Goal: Task Accomplishment & Management: Manage account settings

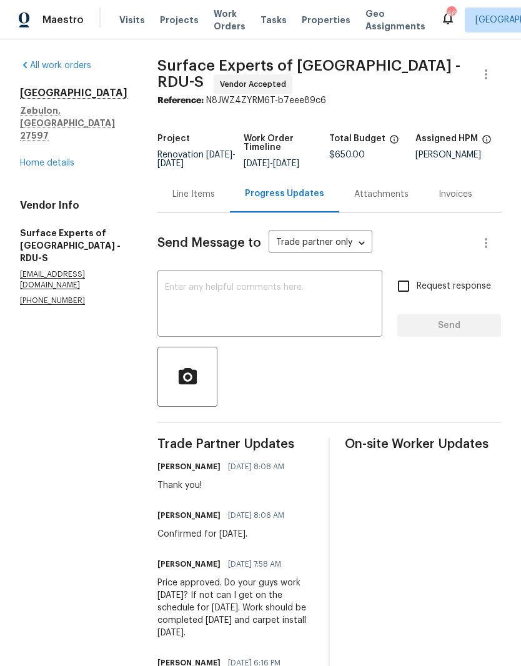
click at [62, 159] on link "Home details" at bounding box center [47, 163] width 54 height 9
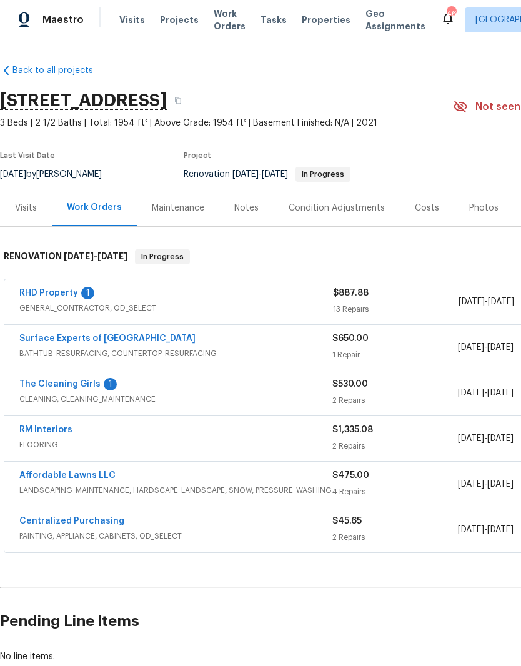
click at [49, 382] on link "The Cleaning Girls" at bounding box center [59, 384] width 81 height 9
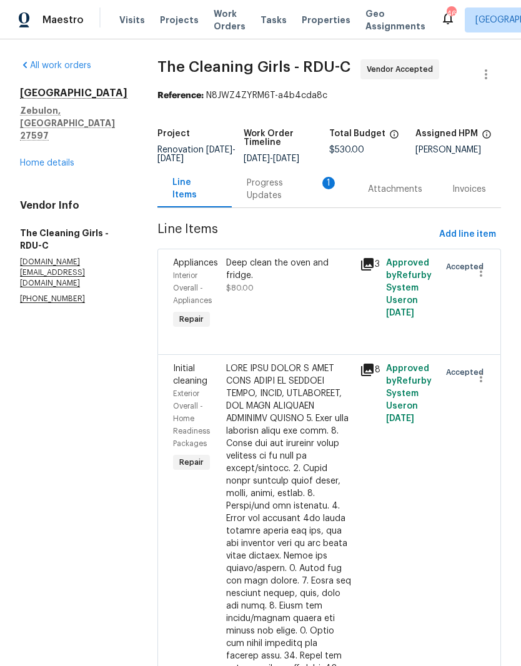
click at [309, 198] on div "Progress Updates 1" at bounding box center [292, 189] width 91 height 25
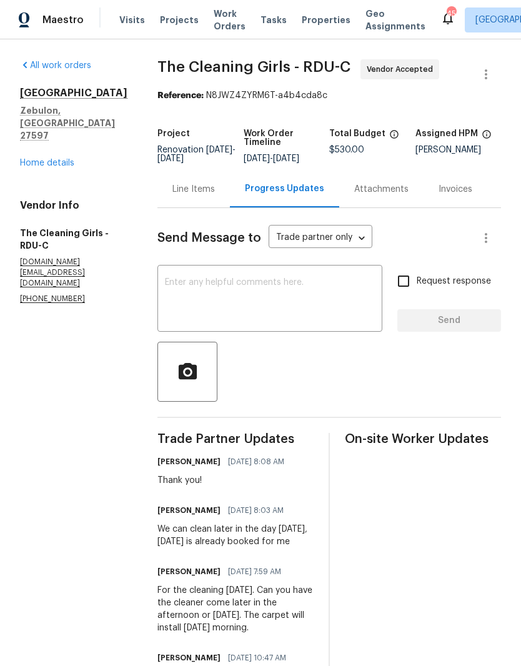
click at [312, 304] on textarea at bounding box center [270, 300] width 210 height 44
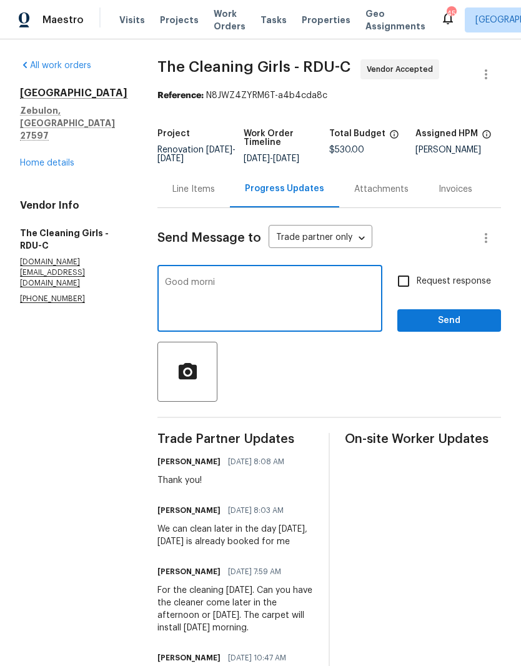
type textarea "Good"
click at [63, 159] on link "Home details" at bounding box center [47, 163] width 54 height 9
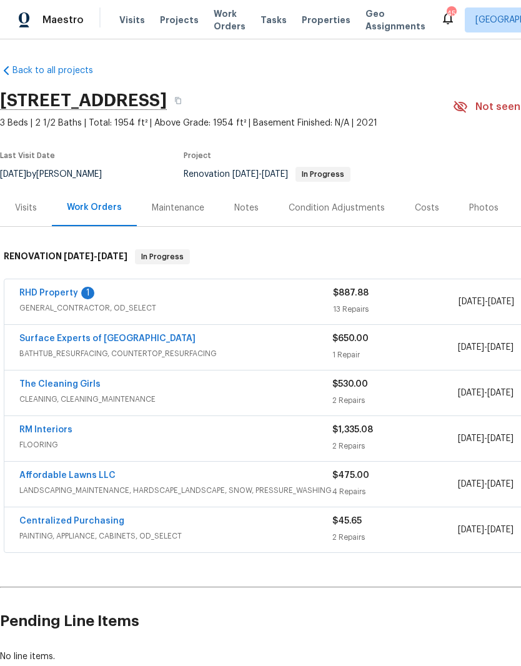
click at [58, 292] on link "RHD Property" at bounding box center [48, 293] width 59 height 9
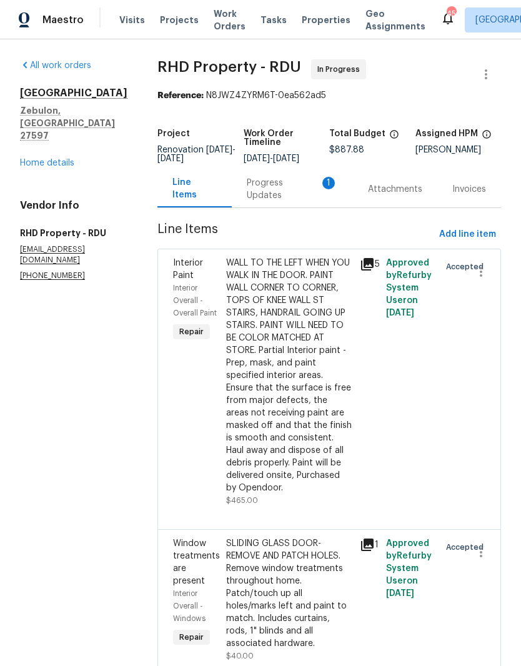
click at [282, 200] on div "Progress Updates 1" at bounding box center [292, 189] width 91 height 25
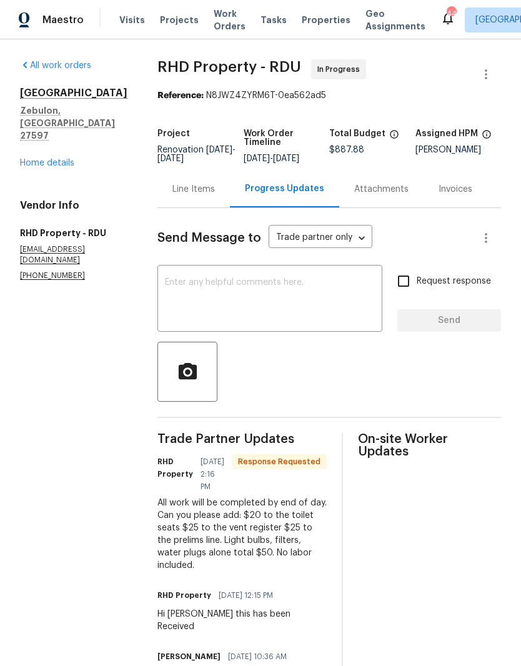
click at [205, 196] on div "Line Items" at bounding box center [193, 189] width 42 height 12
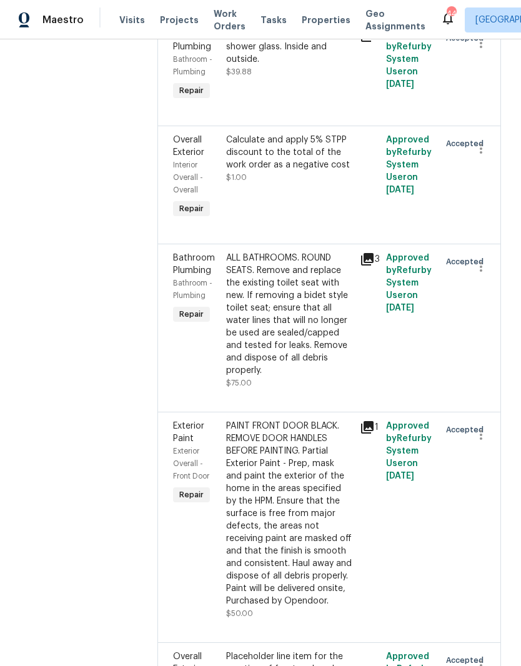
scroll to position [813, 0]
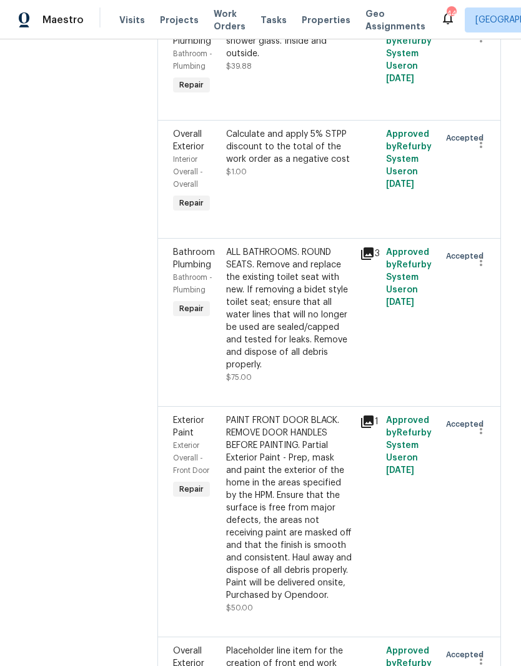
click at [330, 359] on div "ALL BATHROOMS. ROUND SEATS. Remove and replace the existing toilet seat with ne…" at bounding box center [289, 308] width 126 height 125
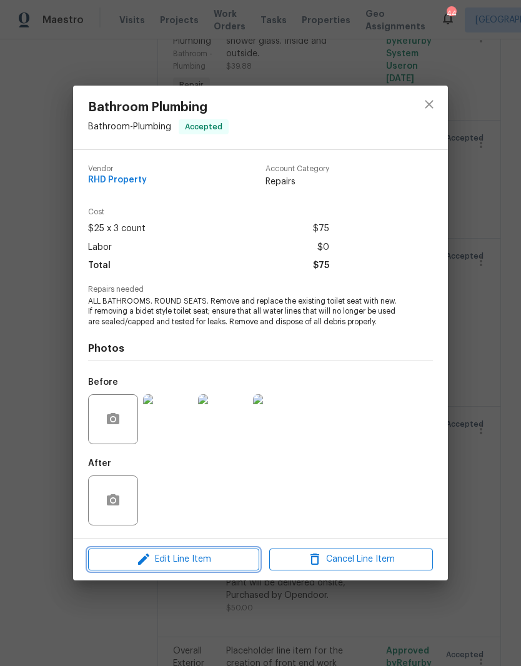
click at [226, 567] on span "Edit Line Item" at bounding box center [174, 560] width 164 height 16
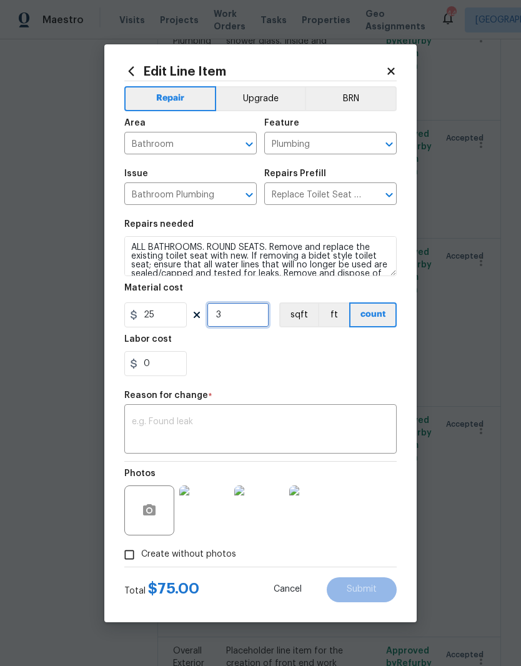
click at [243, 318] on input "3" at bounding box center [238, 314] width 62 height 25
type input "1"
click at [172, 323] on input "25" at bounding box center [155, 314] width 62 height 25
type input "45"
click at [299, 369] on div "0" at bounding box center [260, 363] width 272 height 25
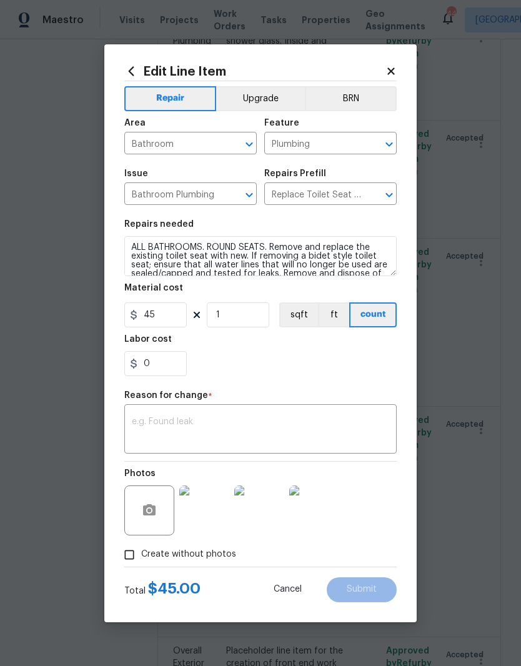
click at [334, 427] on textarea at bounding box center [260, 430] width 257 height 26
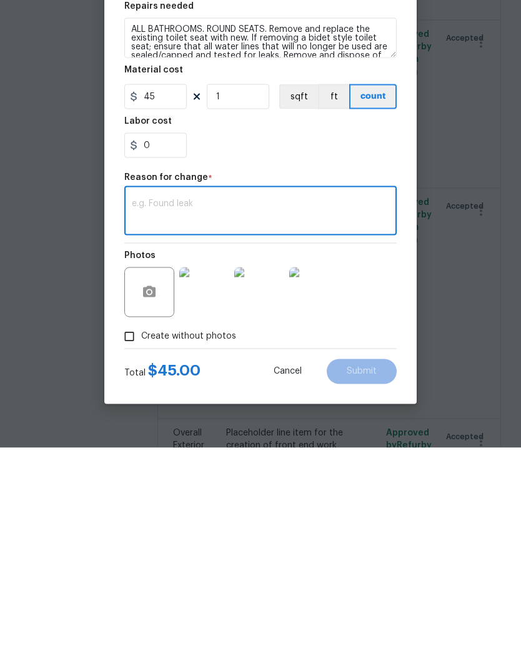
type textarea "O"
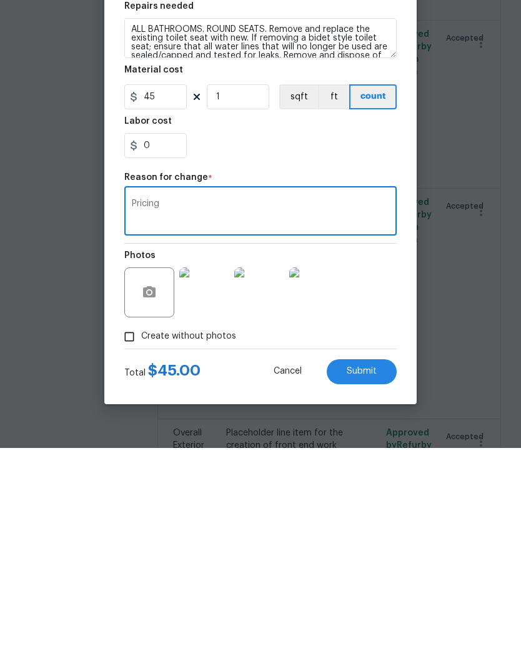
type textarea "Pricing"
click at [394, 462] on div "Photos" at bounding box center [260, 502] width 272 height 81
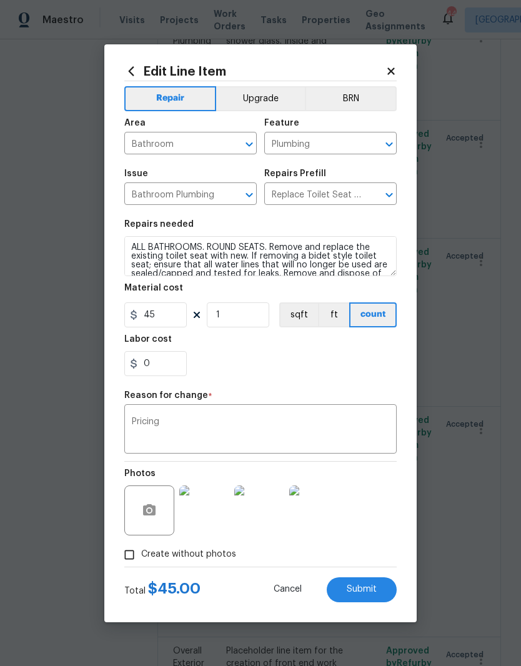
click at [390, 601] on button "Submit" at bounding box center [362, 589] width 70 height 25
type input "3"
type input "25"
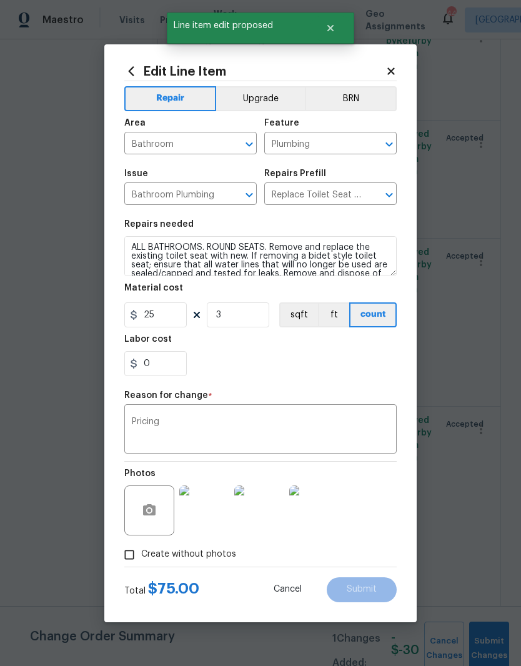
scroll to position [0, 0]
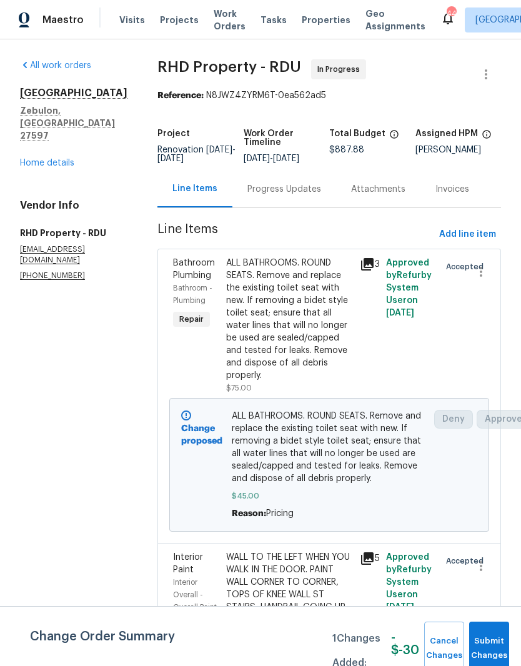
click at [335, 445] on span "ALL BATHROOMS. ROUND SEATS. Remove and replace the existing toilet seat with ne…" at bounding box center [329, 447] width 195 height 75
click at [344, 394] on div "ALL BATHROOMS. ROUND SEATS. Remove and replace the existing toilet seat with ne…" at bounding box center [289, 325] width 126 height 137
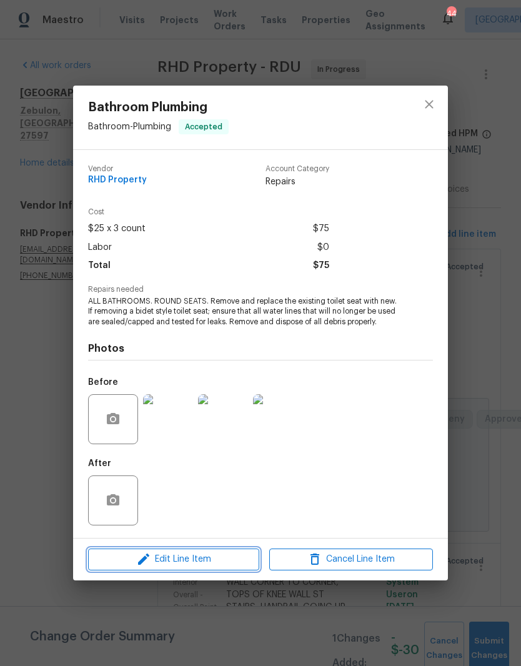
click at [226, 565] on span "Edit Line Item" at bounding box center [174, 560] width 164 height 16
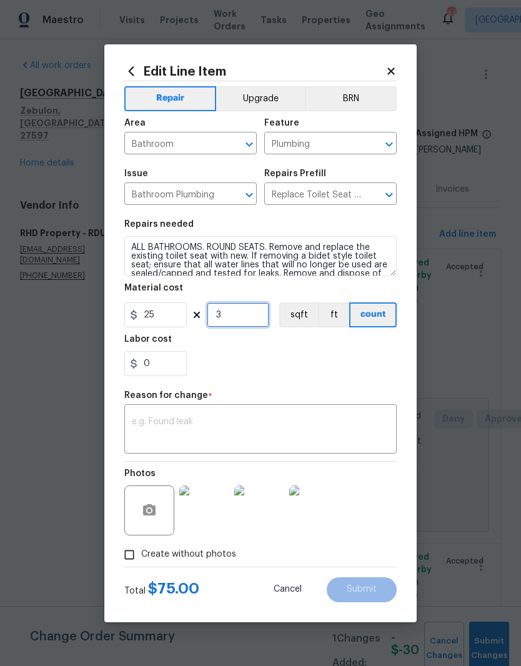
click at [246, 321] on input "3" at bounding box center [238, 314] width 62 height 25
type input "0"
click at [175, 318] on input "25" at bounding box center [155, 314] width 62 height 25
type input "85"
click at [309, 370] on div "0" at bounding box center [260, 363] width 272 height 25
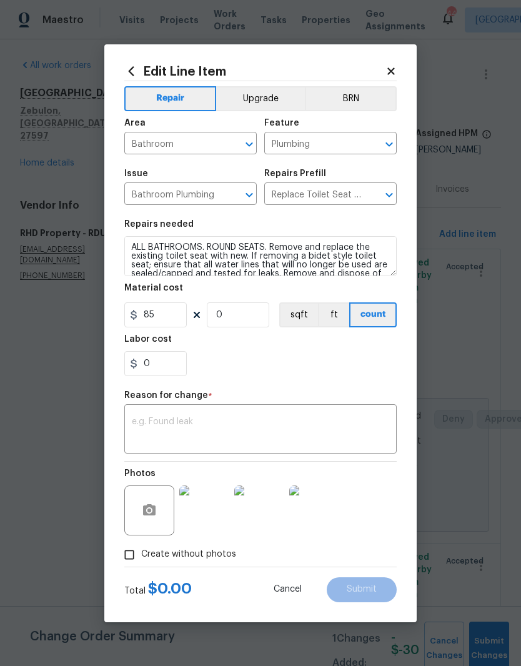
click at [360, 435] on textarea at bounding box center [260, 430] width 257 height 26
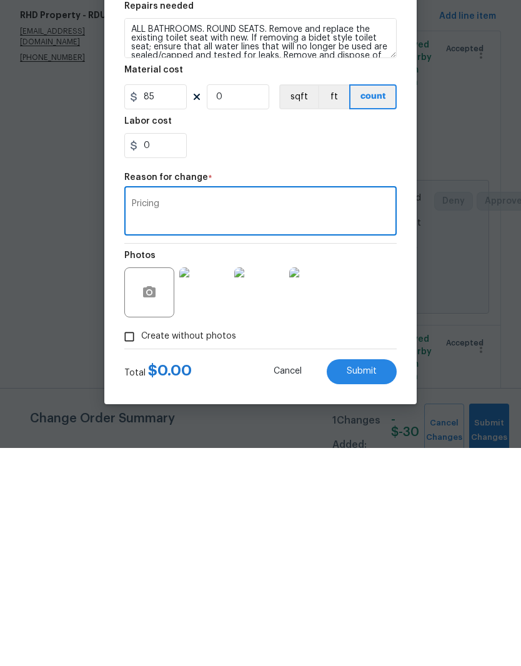
type textarea "Pricing"
click at [383, 577] on button "Submit" at bounding box center [362, 589] width 70 height 25
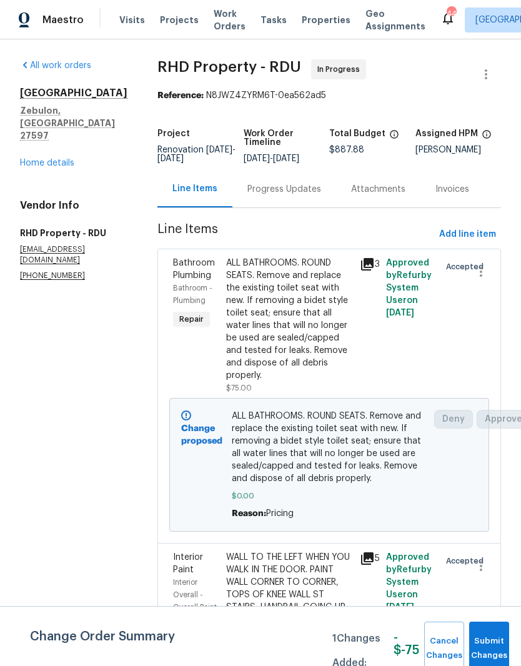
click at [429, 455] on div "ALL BATHROOMS. ROUND SEATS. Remove and replace the existing toilet seat with ne…" at bounding box center [329, 464] width 202 height 117
click at [327, 429] on span "ALL BATHROOMS. ROUND SEATS. Remove and replace the existing toilet seat with ne…" at bounding box center [329, 447] width 195 height 75
click at [341, 507] on div "Reason: Pricing" at bounding box center [329, 513] width 195 height 12
click at [352, 410] on span "ALL BATHROOMS. ROUND SEATS. Remove and replace the existing toilet seat with ne…" at bounding box center [329, 447] width 195 height 75
click at [320, 419] on span "ALL BATHROOMS. ROUND SEATS. Remove and replace the existing toilet seat with ne…" at bounding box center [329, 447] width 195 height 75
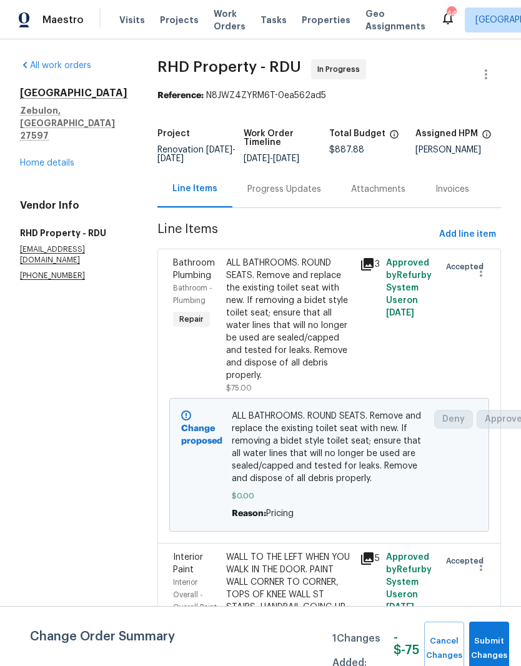
click at [330, 318] on div "ALL BATHROOMS. ROUND SEATS. Remove and replace the existing toilet seat with ne…" at bounding box center [289, 319] width 126 height 125
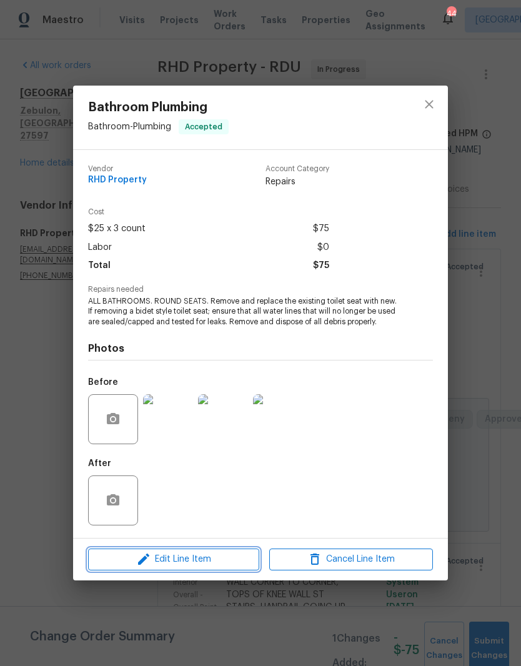
click at [222, 565] on span "Edit Line Item" at bounding box center [174, 560] width 164 height 16
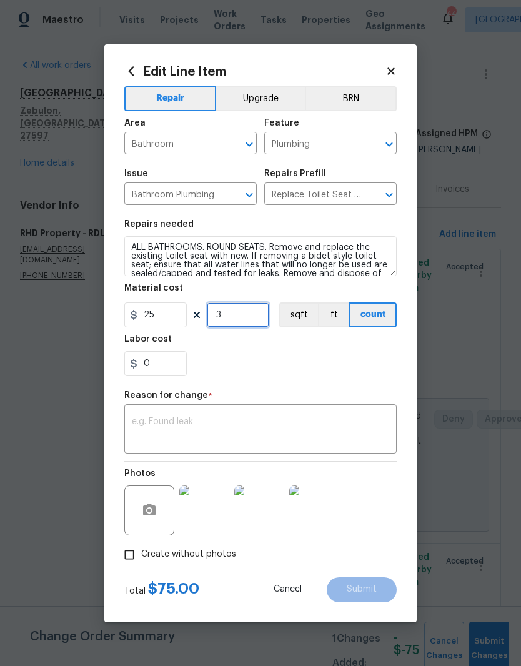
click at [239, 324] on input "3" at bounding box center [238, 314] width 62 height 25
type input "1"
click at [174, 322] on input "25" at bounding box center [155, 314] width 62 height 25
type input "85"
click at [296, 420] on textarea at bounding box center [260, 430] width 257 height 26
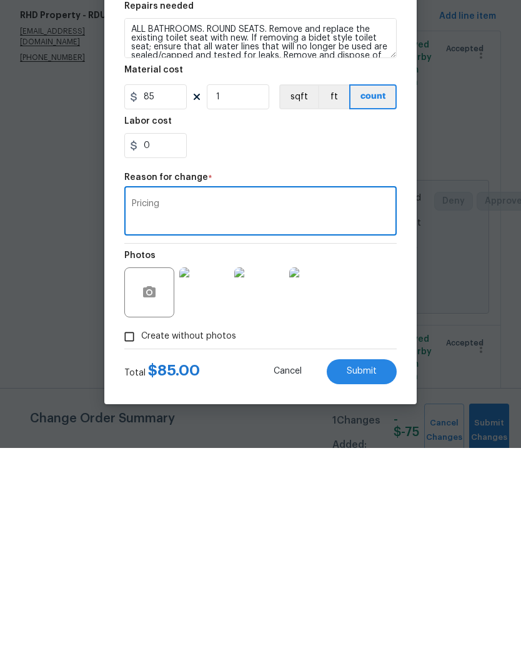
type textarea "Pricing"
click at [379, 577] on button "Submit" at bounding box center [362, 589] width 70 height 25
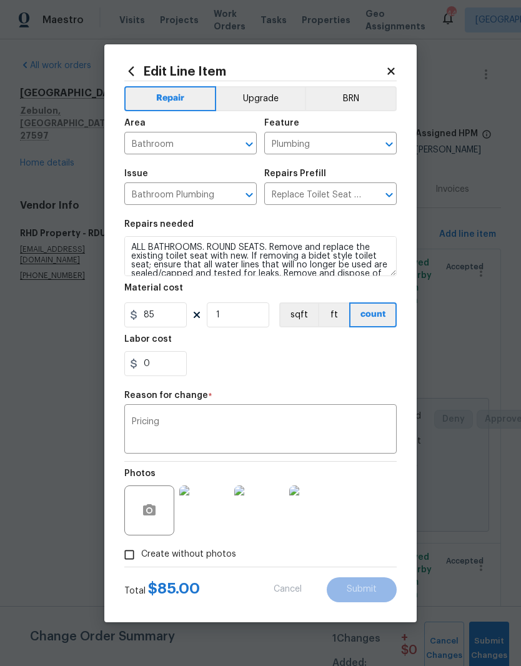
type input "3"
type input "25"
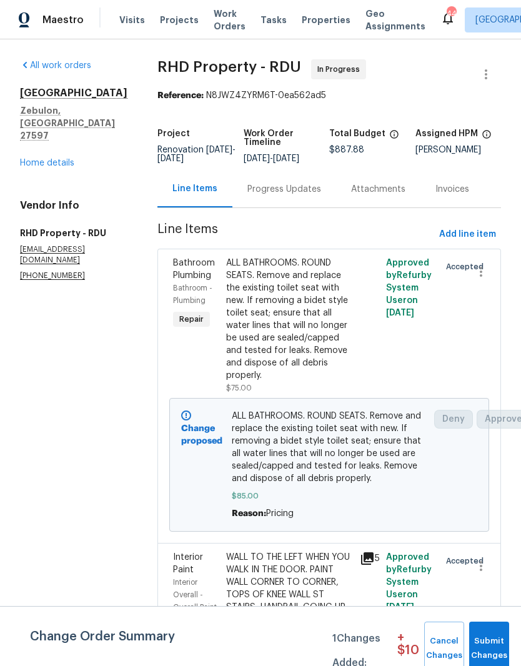
click at [311, 183] on div "Progress Updates" at bounding box center [284, 189] width 74 height 12
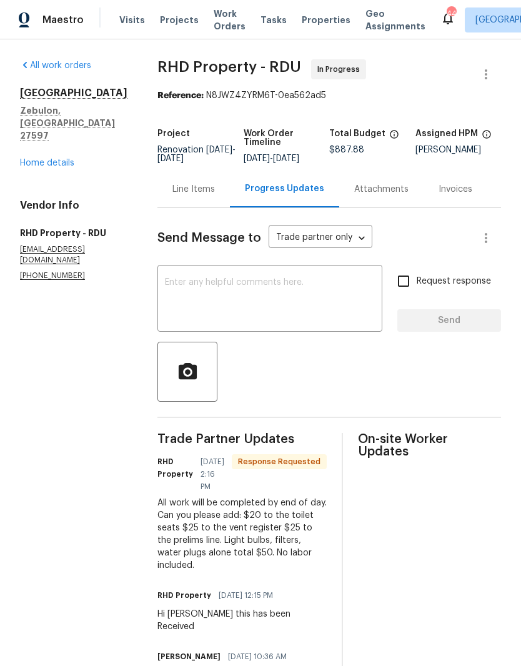
click at [211, 196] on div "Line Items" at bounding box center [193, 189] width 42 height 12
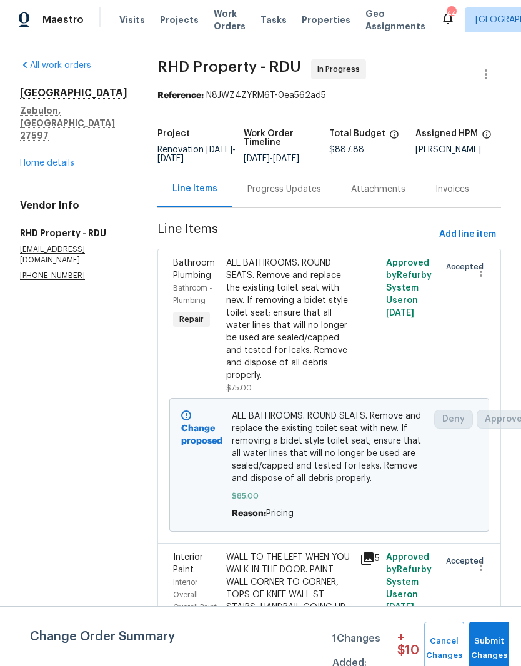
click at [317, 370] on div "ALL BATHROOMS. ROUND SEATS. Remove and replace the existing toilet seat with ne…" at bounding box center [289, 319] width 126 height 125
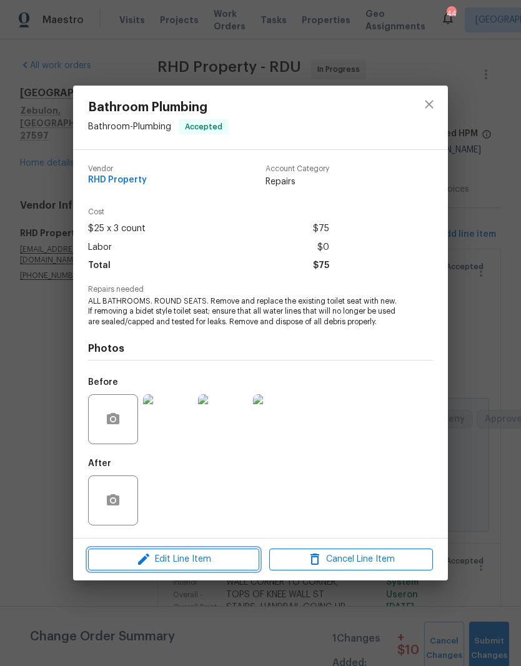
click at [249, 560] on span "Edit Line Item" at bounding box center [174, 560] width 164 height 16
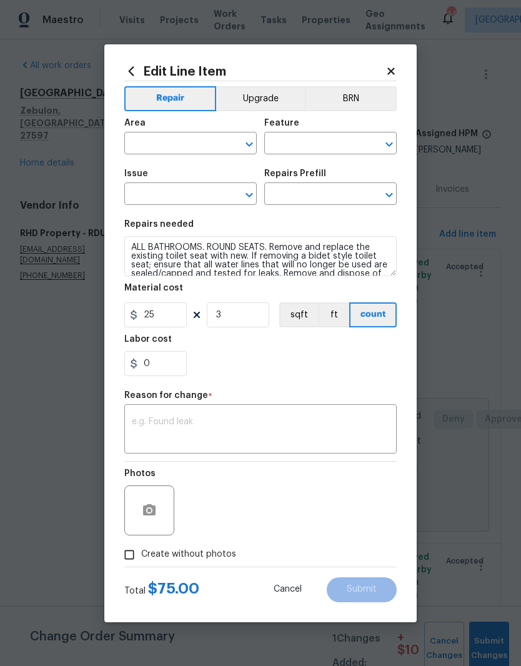
type input "Bathroom"
type input "Plumbing"
type input "Bathroom Plumbing"
type input "Replace Toilet Seat $25.00"
click at [164, 325] on input "25" at bounding box center [155, 314] width 62 height 25
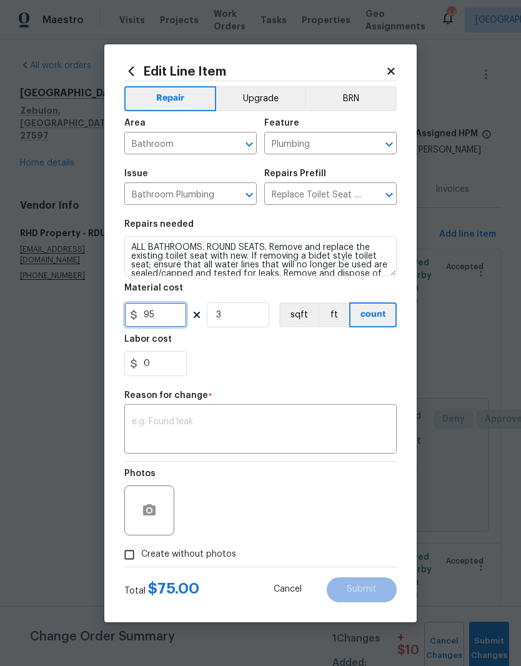
type input "95"
click at [336, 371] on div "0" at bounding box center [260, 363] width 272 height 25
click at [314, 441] on textarea at bounding box center [260, 430] width 257 height 26
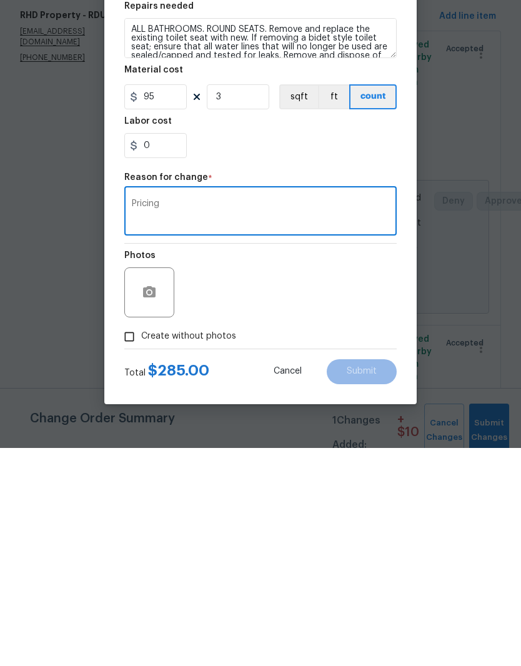
type textarea "Pricing"
click at [377, 462] on div "Photos" at bounding box center [260, 502] width 272 height 81
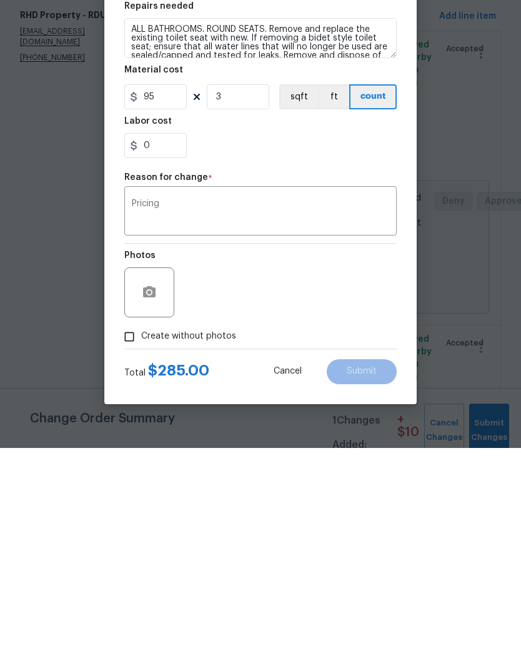
scroll to position [51, 0]
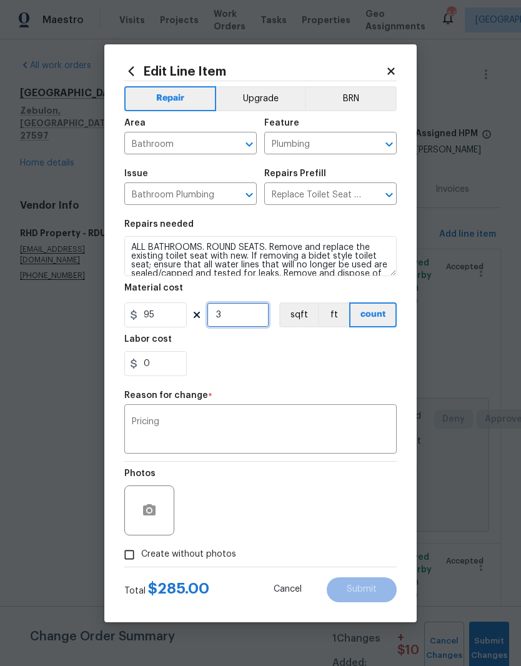
click at [252, 315] on input "3" at bounding box center [238, 314] width 62 height 25
type input "1"
click at [354, 355] on div "0" at bounding box center [260, 363] width 272 height 25
click at [344, 434] on textarea "Pricing" at bounding box center [260, 430] width 257 height 26
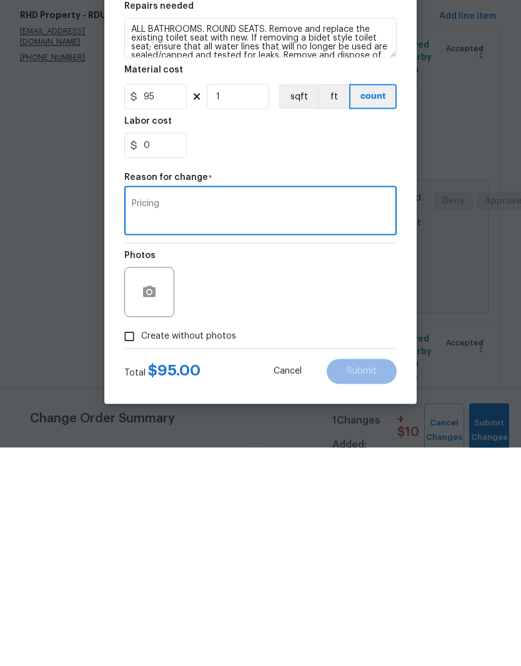
click at [232, 548] on span "Create without photos" at bounding box center [188, 554] width 95 height 13
click at [141, 543] on input "Create without photos" at bounding box center [129, 555] width 24 height 24
checkbox input "true"
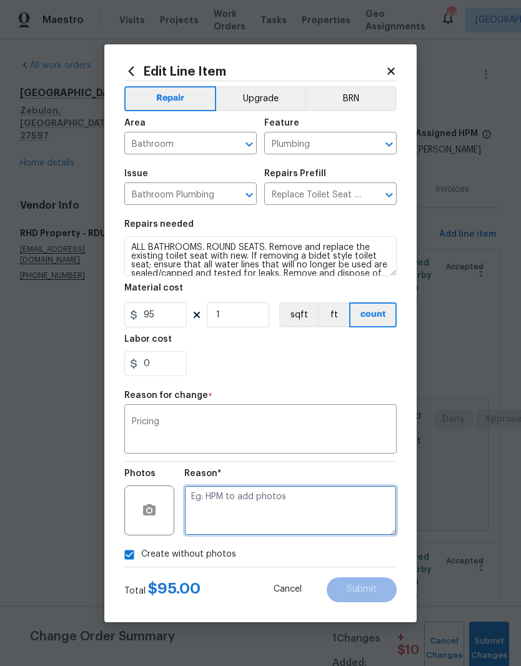
click at [338, 525] on textarea at bounding box center [290, 510] width 212 height 50
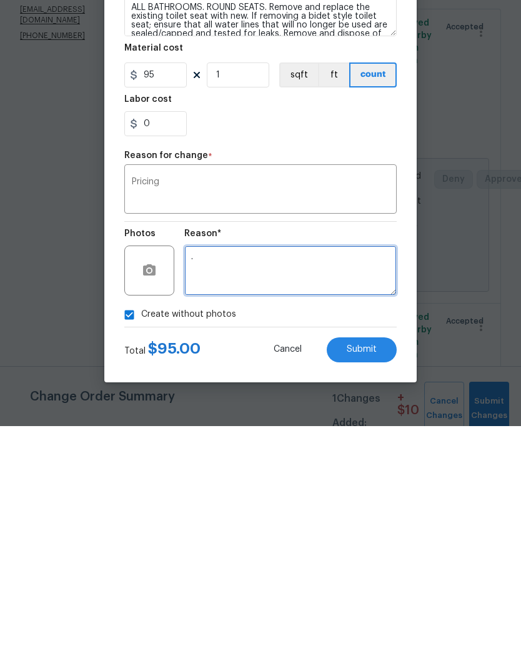
type textarea "."
click at [384, 577] on button "Submit" at bounding box center [362, 589] width 70 height 25
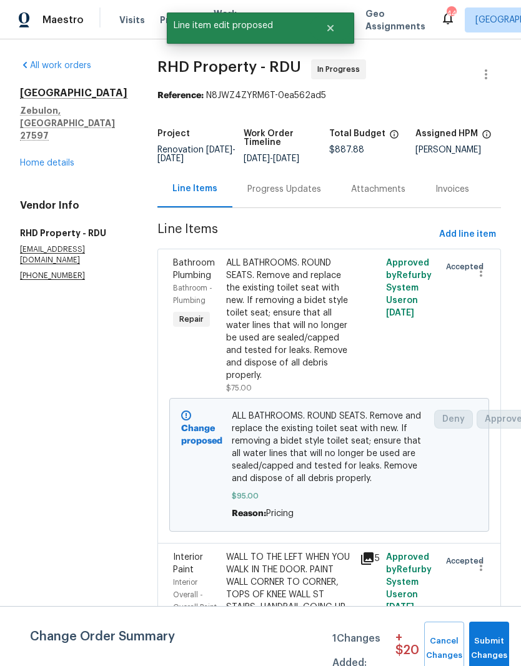
click at [305, 183] on div "Progress Updates" at bounding box center [284, 189] width 74 height 12
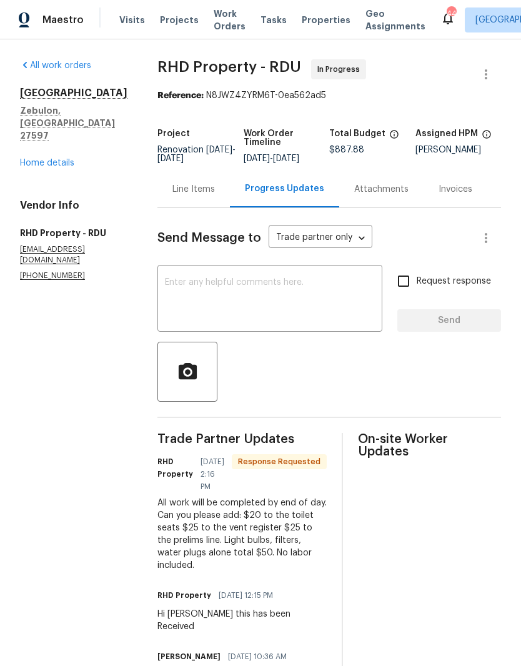
click at [215, 196] on div "Line Items" at bounding box center [193, 189] width 42 height 12
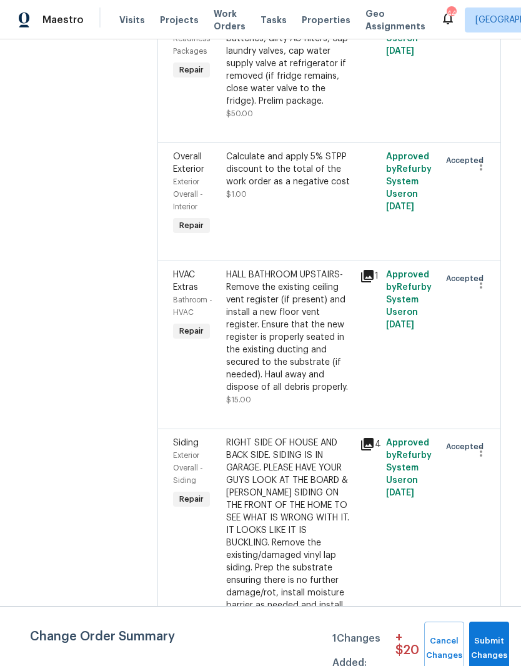
scroll to position [1707, 0]
click at [269, 362] on div "HALL BATHROOM UPSTAIRS- Remove the existing ceiling vent register (if present) …" at bounding box center [289, 331] width 126 height 125
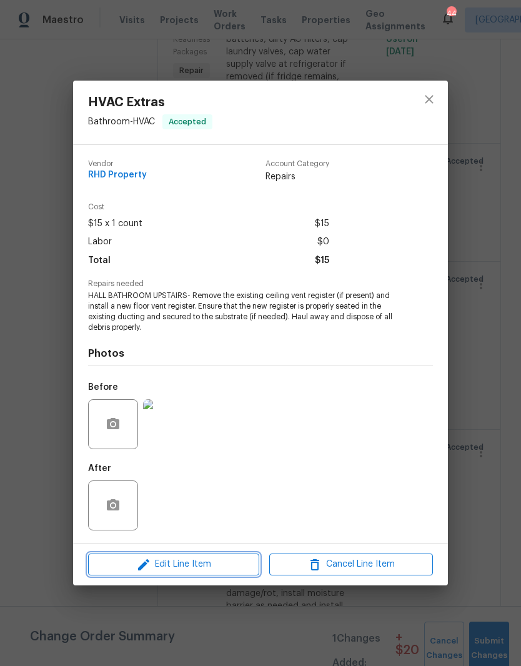
click at [222, 570] on span "Edit Line Item" at bounding box center [174, 565] width 164 height 16
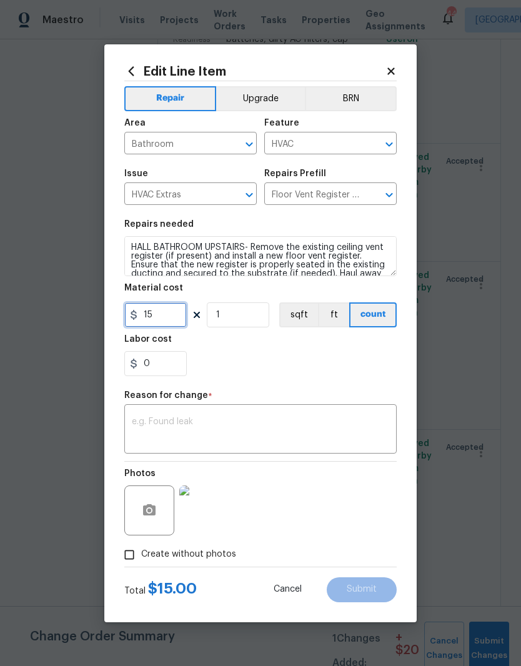
click at [162, 325] on input "15" at bounding box center [155, 314] width 62 height 25
type input "30"
click at [279, 374] on div "Repair Upgrade BRN Area Bathroom ​ Feature HVAC ​ Issue HVAC Extras ​ Repairs P…" at bounding box center [260, 323] width 272 height 485
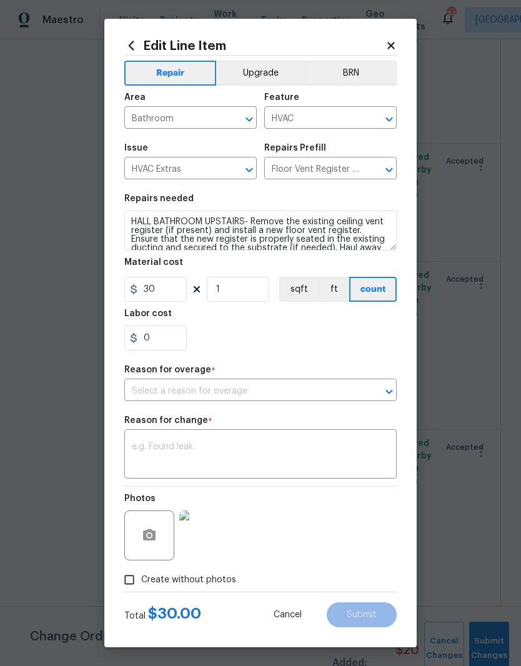
click at [372, 397] on icon "Clear" at bounding box center [373, 391] width 12 height 12
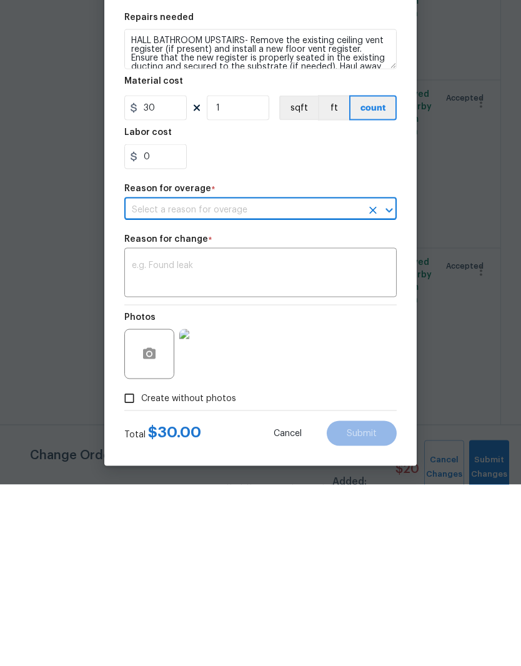
click at [329, 382] on input "text" at bounding box center [242, 391] width 237 height 19
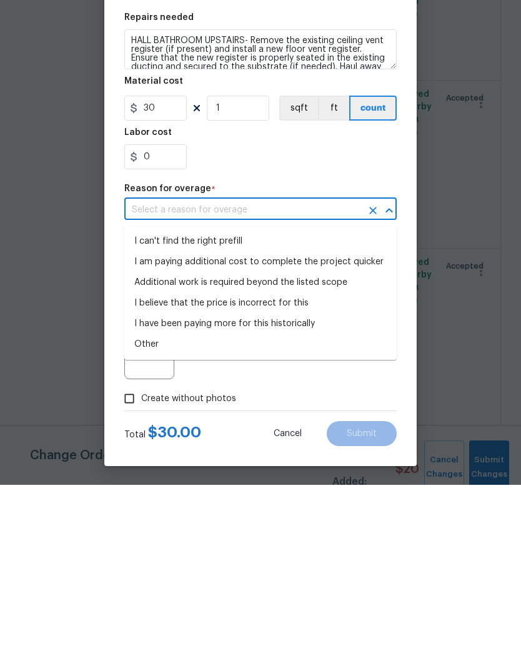
click at [299, 474] on li "I believe that the price is incorrect for this" at bounding box center [260, 484] width 272 height 21
type input "I believe that the price is incorrect for this"
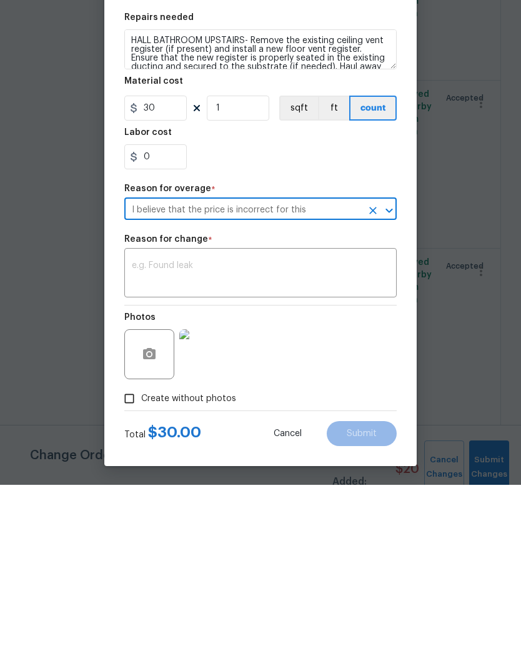
click at [344, 442] on textarea at bounding box center [260, 455] width 257 height 26
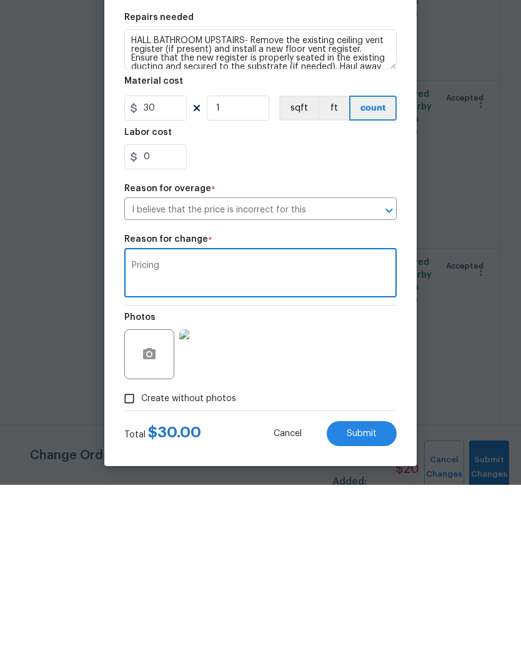
type textarea "Pricing"
click at [352, 487] on div "Photos" at bounding box center [260, 527] width 272 height 81
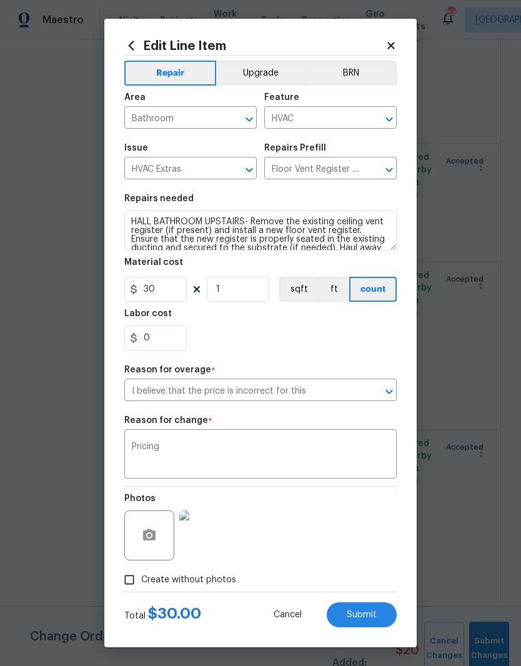
click at [382, 615] on button "Submit" at bounding box center [362, 614] width 70 height 25
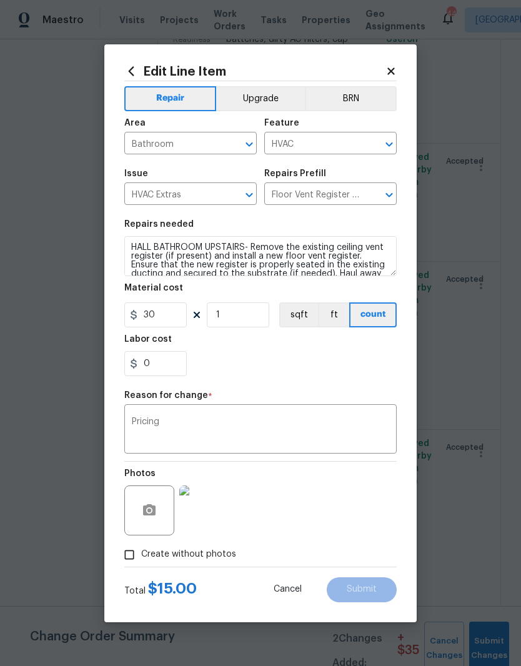
type input "15"
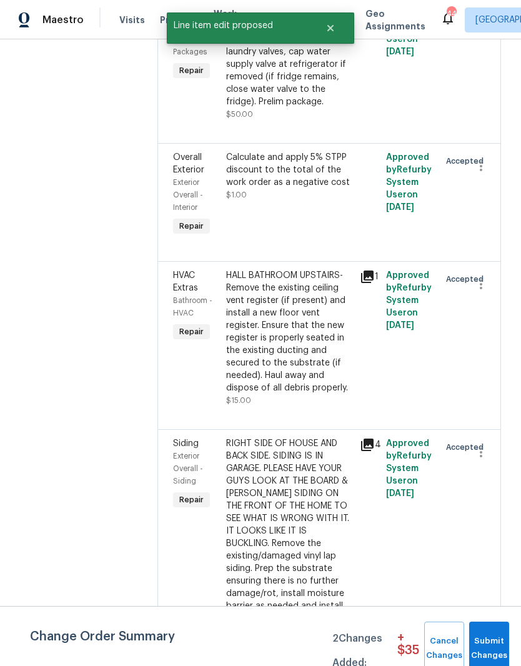
scroll to position [0, 0]
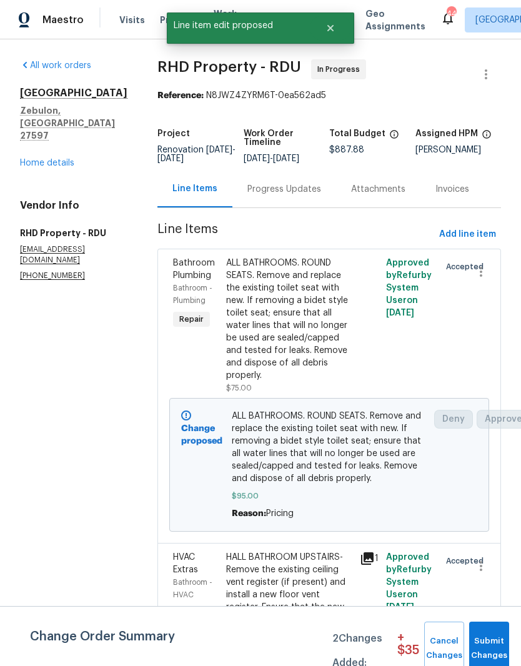
click at [321, 192] on div "Progress Updates" at bounding box center [284, 189] width 74 height 12
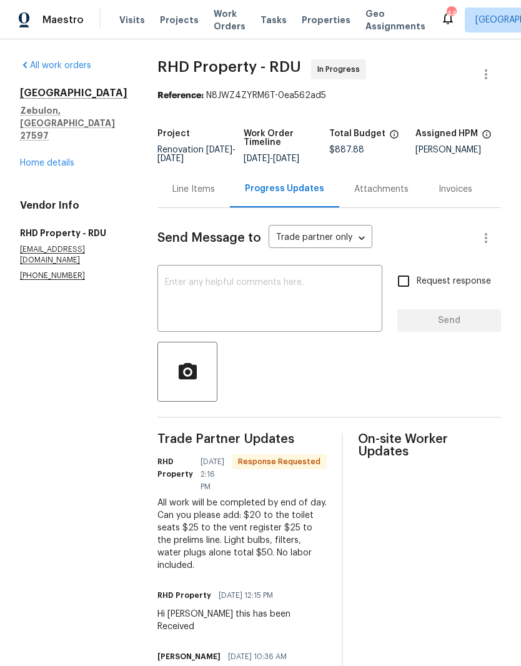
click at [211, 196] on div "Line Items" at bounding box center [193, 189] width 42 height 12
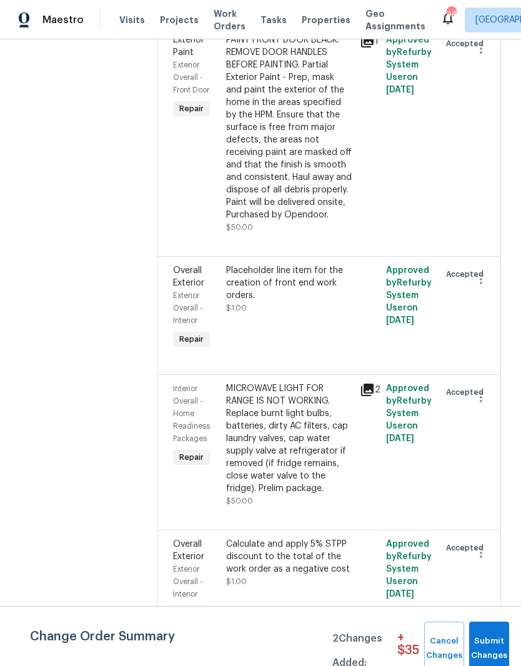
scroll to position [1626, 0]
click at [281, 482] on div "MICROWAVE LIGHT FOR RANGE IS NOT WORKING. Replace burnt light bulbs, batteries,…" at bounding box center [289, 439] width 126 height 112
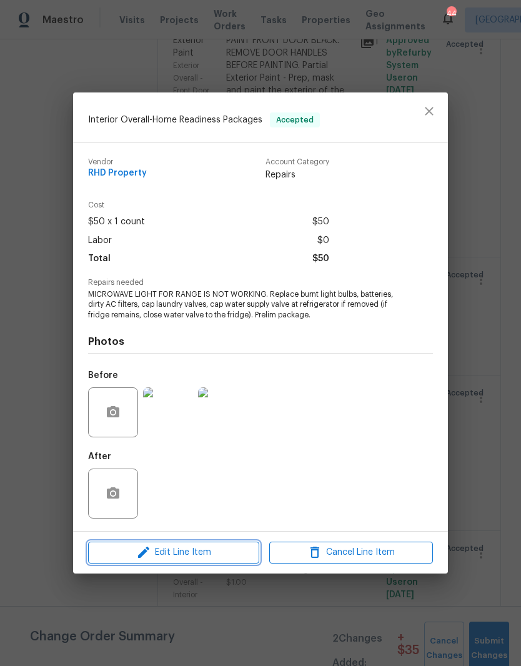
click at [237, 556] on span "Edit Line Item" at bounding box center [174, 553] width 164 height 16
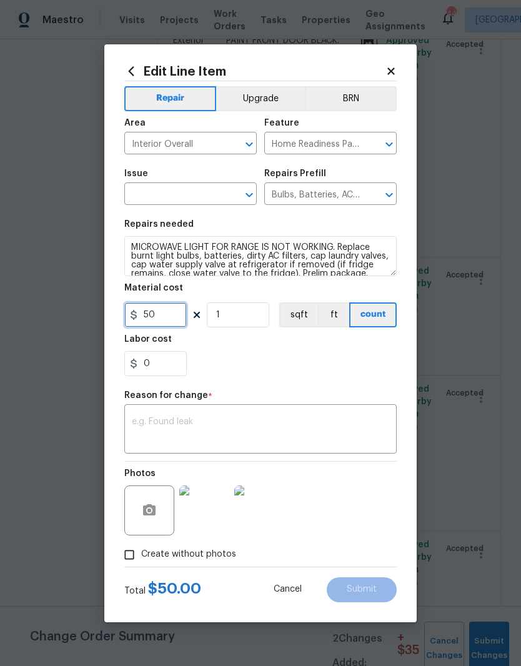
click at [166, 322] on input "50" at bounding box center [155, 314] width 62 height 25
type input "75"
click at [315, 369] on div "0" at bounding box center [260, 363] width 272 height 25
click at [345, 432] on textarea at bounding box center [260, 430] width 257 height 26
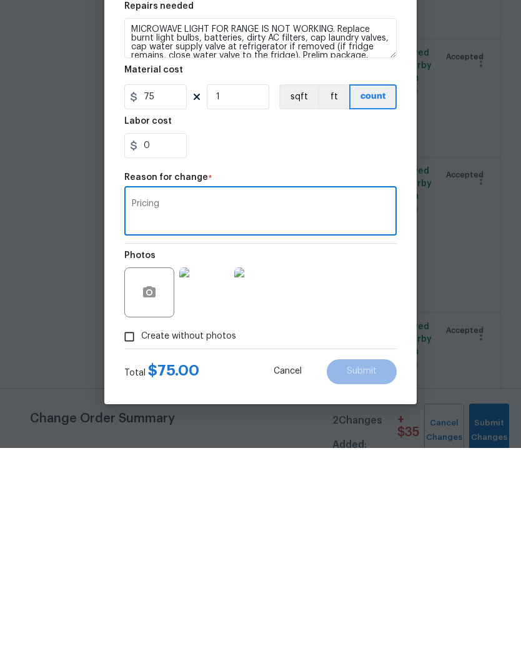
type textarea "Pricing"
click at [381, 462] on div "Photos" at bounding box center [260, 502] width 272 height 81
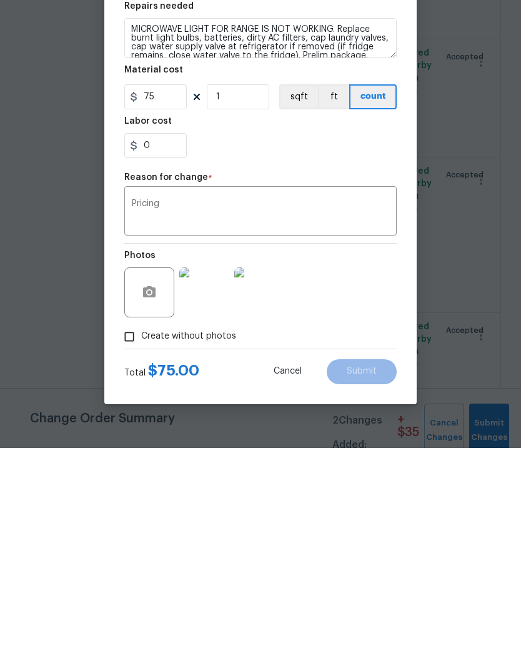
scroll to position [51, 0]
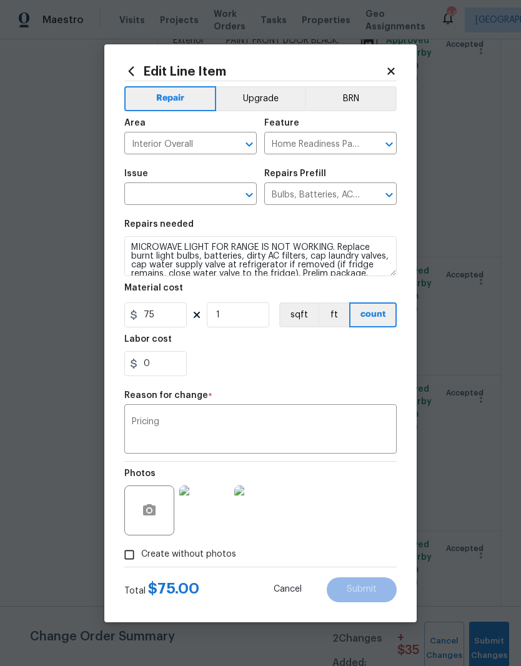
click at [395, 538] on div "Photos" at bounding box center [260, 502] width 272 height 81
click at [394, 580] on div "Cancel Submit" at bounding box center [325, 589] width 143 height 25
click at [394, 577] on div "Total $ 75.00 Cancel Submit" at bounding box center [260, 584] width 272 height 35
click at [367, 543] on div "Photos" at bounding box center [260, 502] width 272 height 81
click at [208, 522] on img at bounding box center [204, 510] width 50 height 50
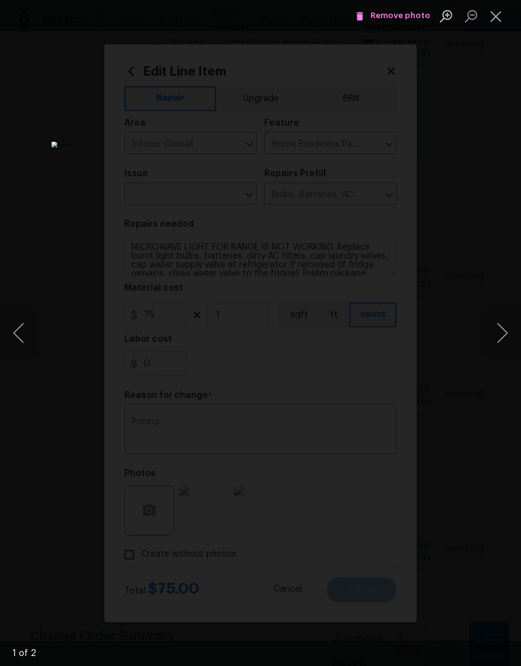
click at [500, 17] on button "Close lightbox" at bounding box center [496, 16] width 25 height 22
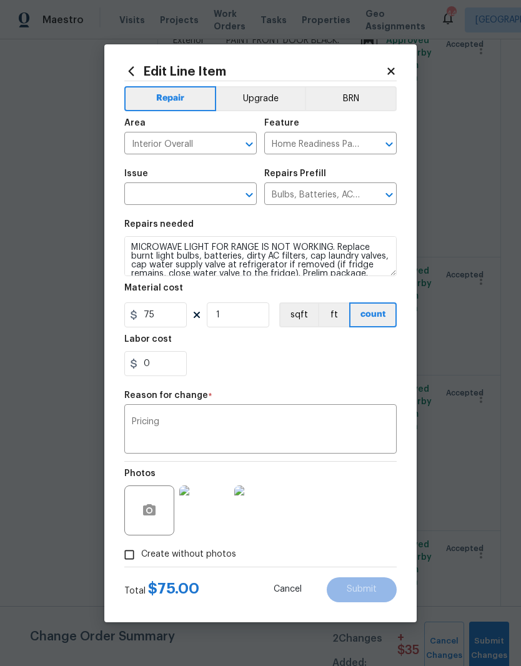
click at [335, 435] on textarea "Pricing" at bounding box center [260, 430] width 257 height 26
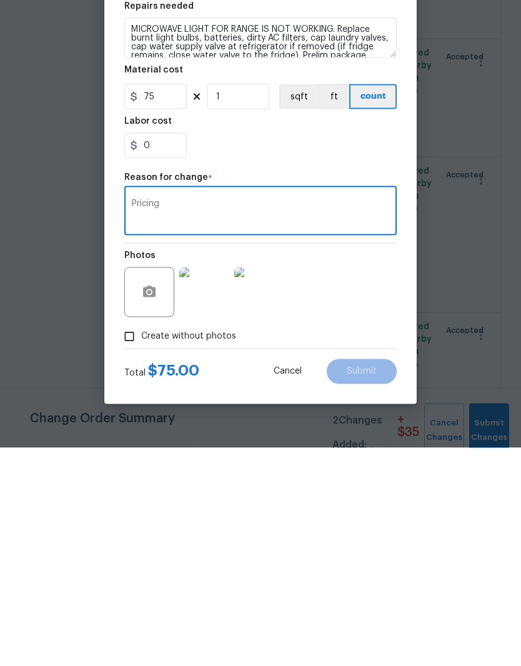
click at [377, 462] on div "Photos" at bounding box center [260, 502] width 272 height 81
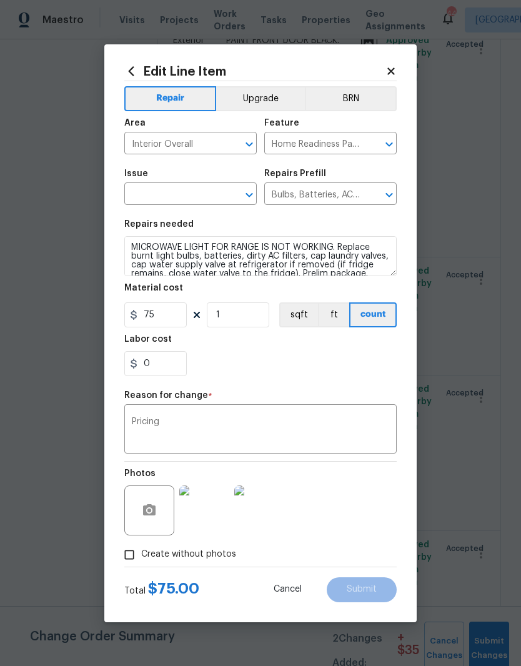
click at [132, 563] on input "Create without photos" at bounding box center [129, 555] width 24 height 24
checkbox input "false"
click at [220, 196] on input "text" at bounding box center [172, 195] width 97 height 19
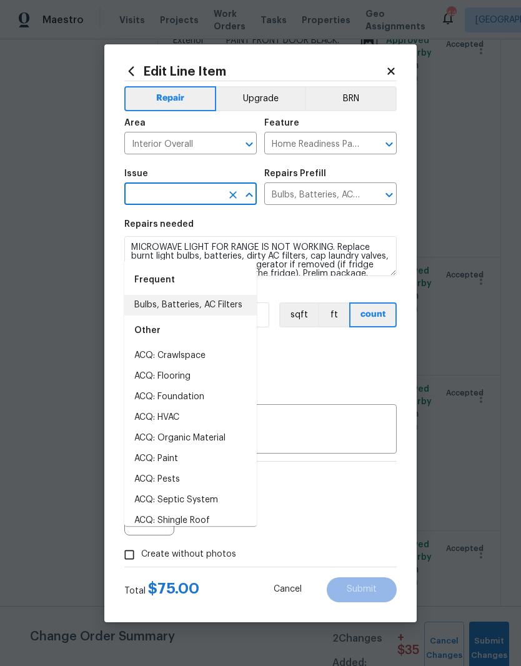
click at [227, 295] on li "Bulbs, Batteries, AC Filters" at bounding box center [190, 305] width 132 height 21
type input "Bulbs, Batteries, AC Filters"
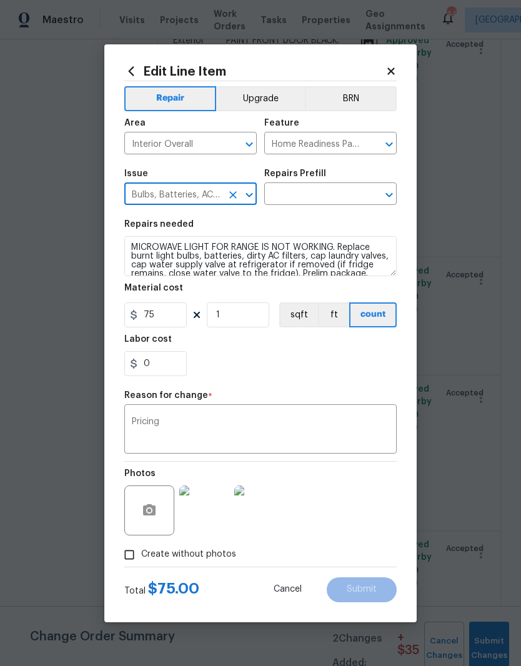
click at [382, 369] on div "0" at bounding box center [260, 363] width 272 height 25
click at [351, 197] on input "text" at bounding box center [312, 195] width 97 height 19
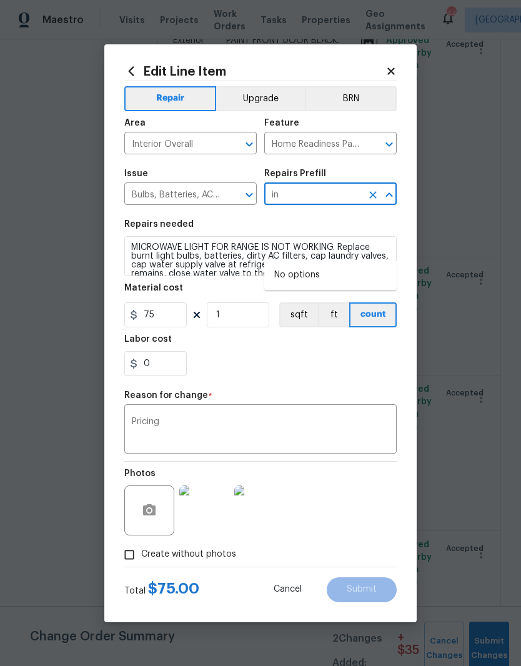
type input "i"
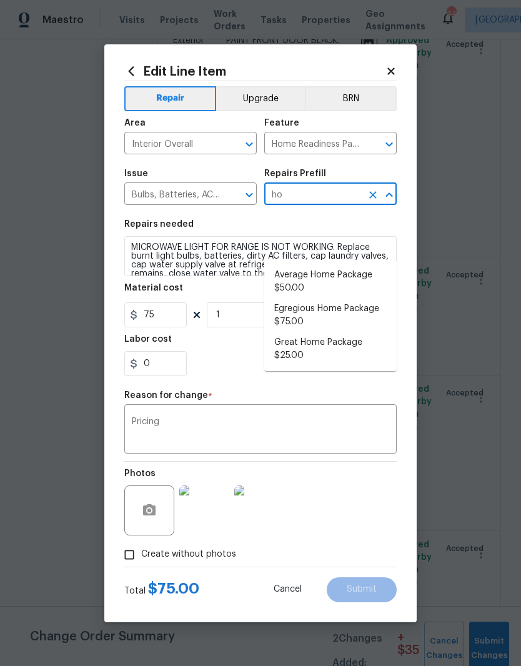
type input "h"
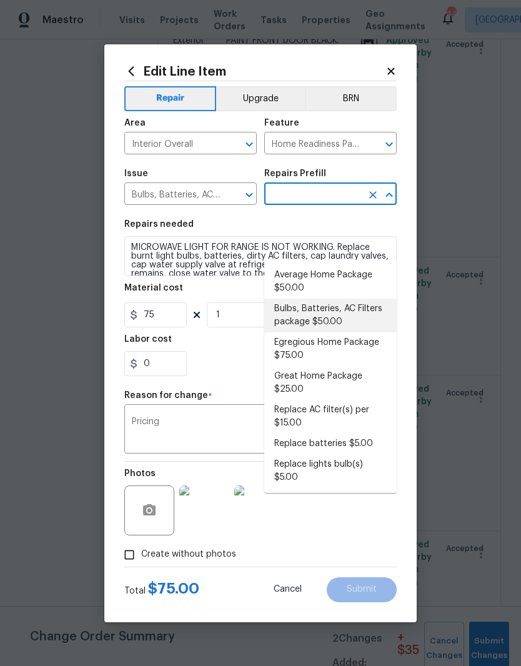
click at [359, 299] on li "Bulbs, Batteries, AC Filters package $50.00" at bounding box center [330, 316] width 132 height 34
type input "Bulbs, Batteries, AC Filters package $50.00"
type textarea "Replace burnt light bulbs, batteries, dirty AC filters, cap laundry valves, cap…"
type input "Bulbs, Batteries, AC Filters package $50.00"
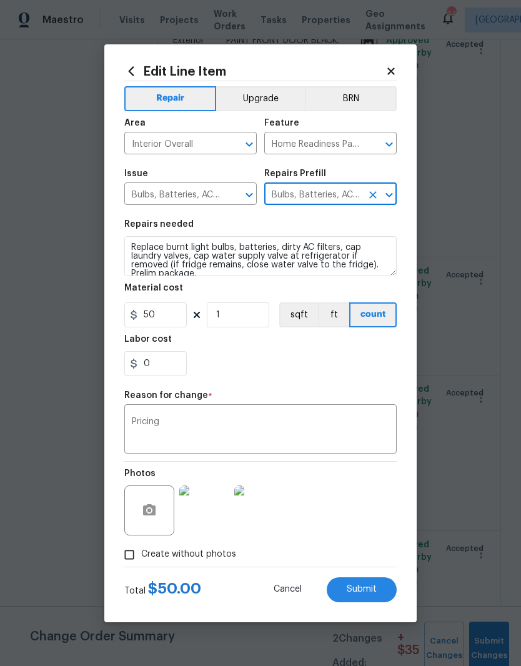
click at [325, 366] on div "0" at bounding box center [260, 363] width 272 height 25
click at [173, 318] on input "50" at bounding box center [155, 314] width 62 height 25
type input "75"
click at [329, 379] on section "Repairs needed Replace burnt light bulbs, batteries, dirty AC filters, cap laun…" at bounding box center [260, 297] width 272 height 171
click at [381, 595] on button "Submit" at bounding box center [362, 589] width 70 height 25
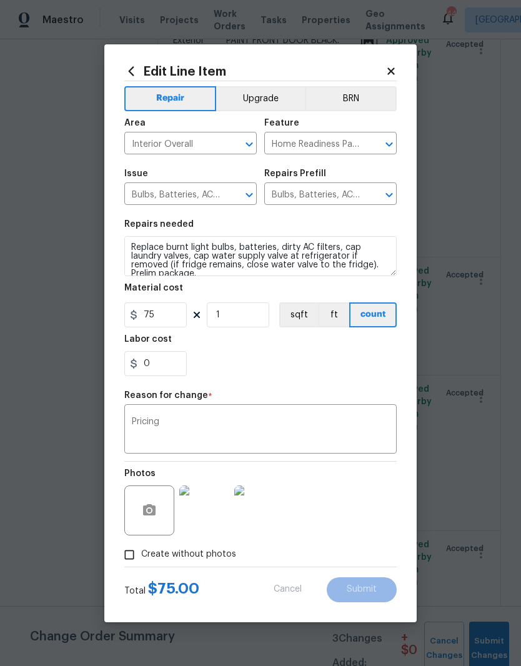
type textarea "MICROWAVE LIGHT FOR RANGE IS NOT WORKING. Replace burnt light bulbs, batteries,…"
type input "50"
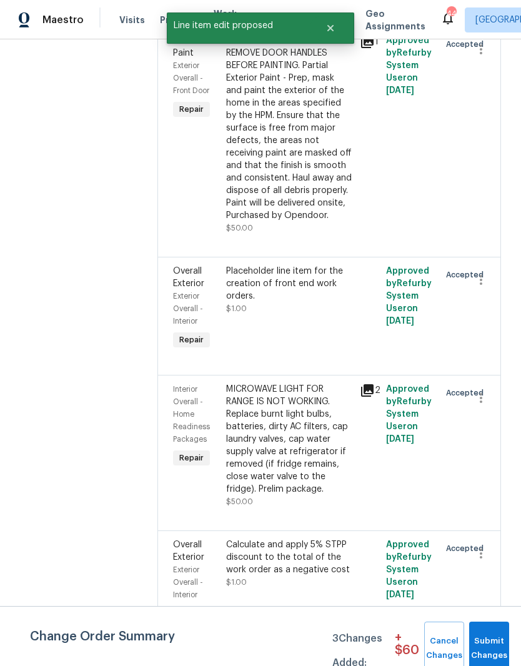
scroll to position [0, 0]
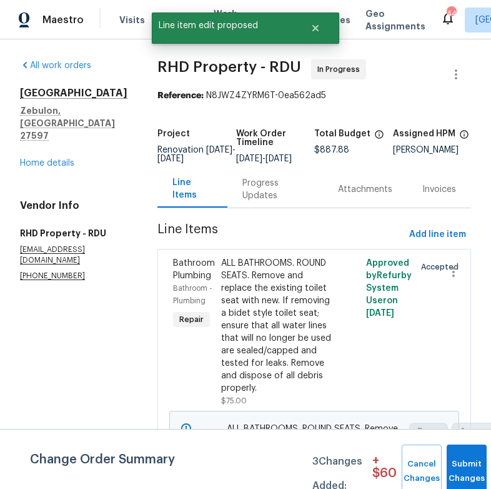
click at [41, 430] on div "Change Order Summary 3 Changes Added: + $ 60 Cancel Changes Submit Changes" at bounding box center [245, 459] width 491 height 60
click at [457, 335] on div at bounding box center [447, 331] width 24 height 157
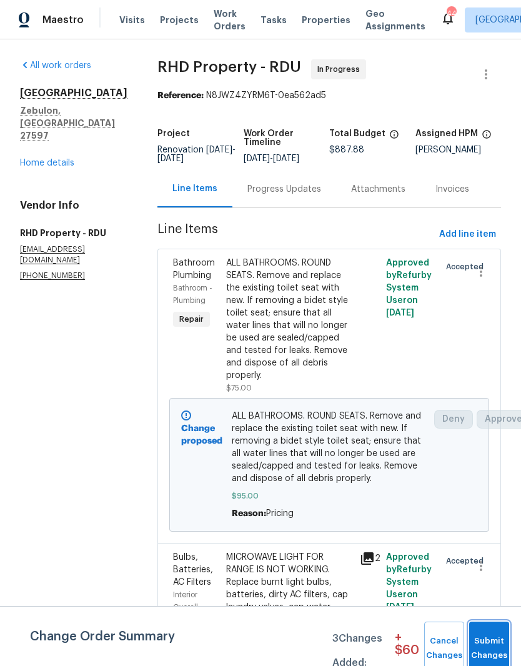
click at [501, 645] on span "Submit Changes" at bounding box center [488, 648] width 27 height 29
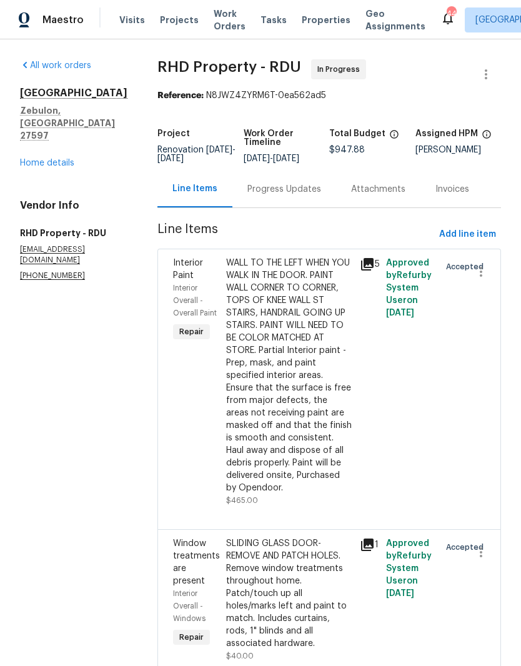
click at [307, 196] on div "Progress Updates" at bounding box center [284, 189] width 74 height 12
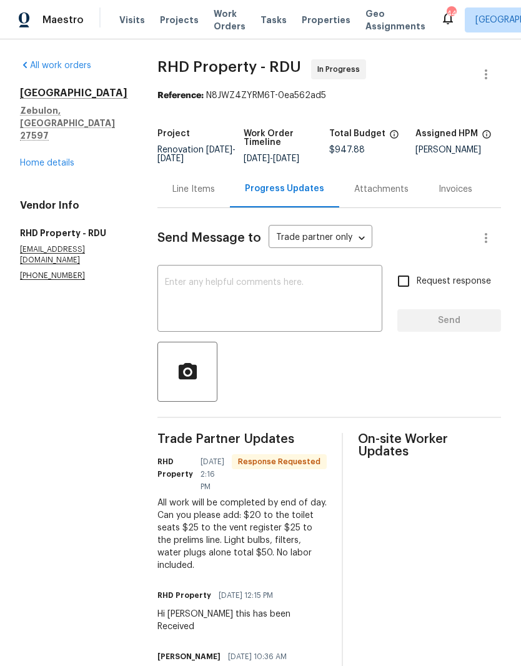
click at [314, 302] on textarea at bounding box center [270, 300] width 210 height 44
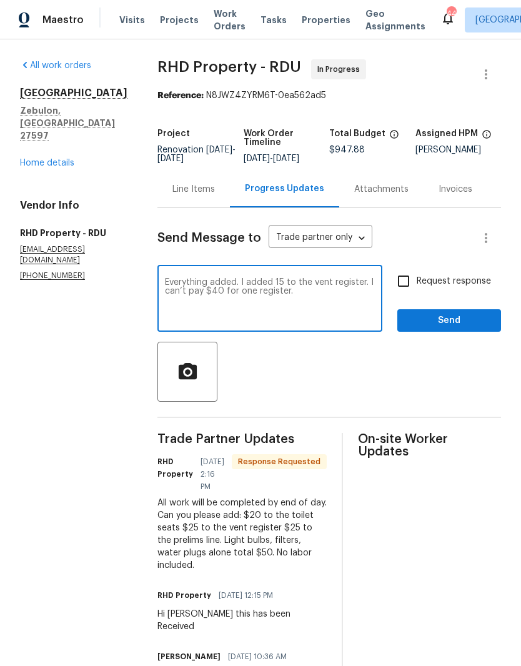
type textarea "Everything added. I added 15 to the vent register. I can’t pay $40 for one regi…"
click at [475, 329] on span "Send" at bounding box center [449, 321] width 84 height 16
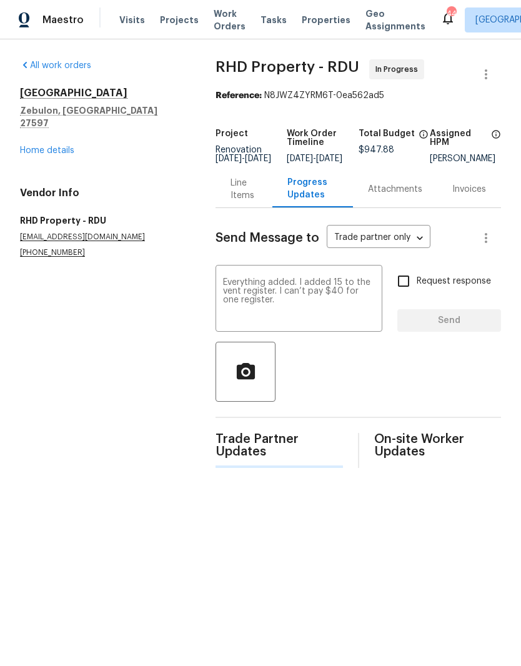
click at [38, 146] on link "Home details" at bounding box center [47, 150] width 54 height 9
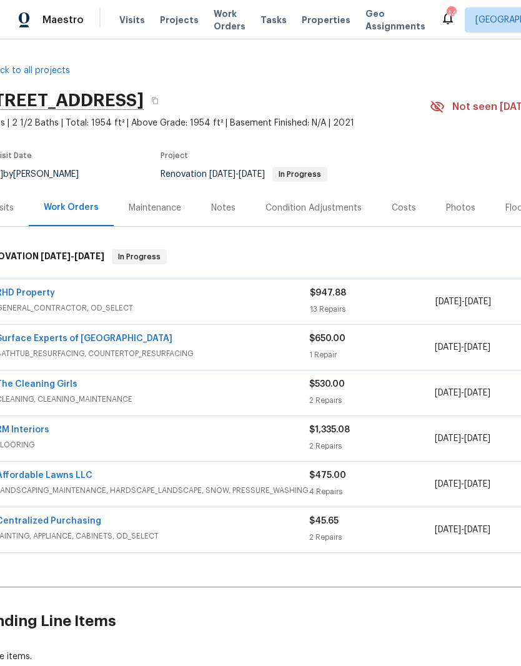
scroll to position [0, 23]
click at [29, 432] on link "RM Interiors" at bounding box center [22, 429] width 53 height 9
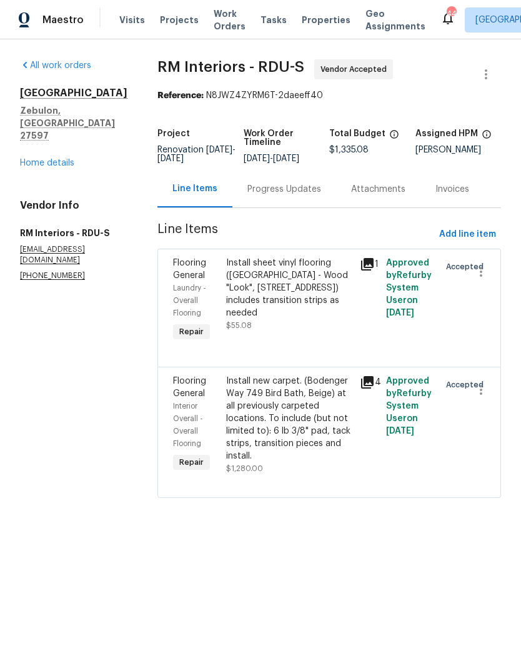
click at [315, 340] on div "Install sheet vinyl flooring (Sugar Valley - Wood "Look", 565 Beacon Hill) incl…" at bounding box center [288, 300] width 133 height 95
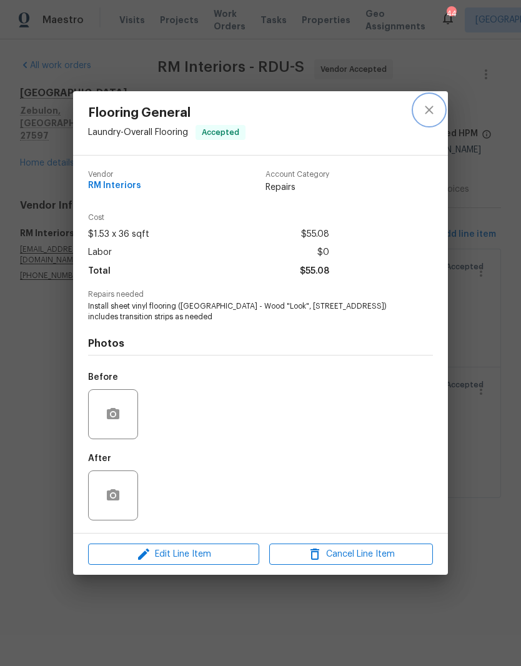
click at [432, 114] on icon "close" at bounding box center [429, 109] width 15 height 15
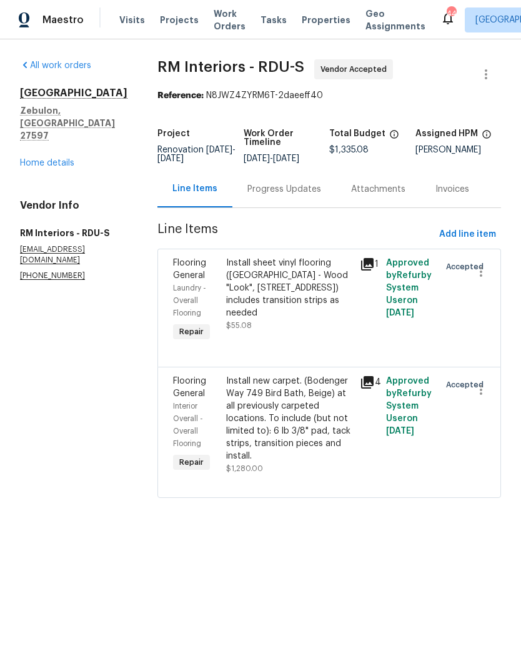
click at [299, 444] on div "Install new carpet. (Bodenger Way 749 Bird Bath, Beige) at all previously carpe…" at bounding box center [289, 418] width 126 height 87
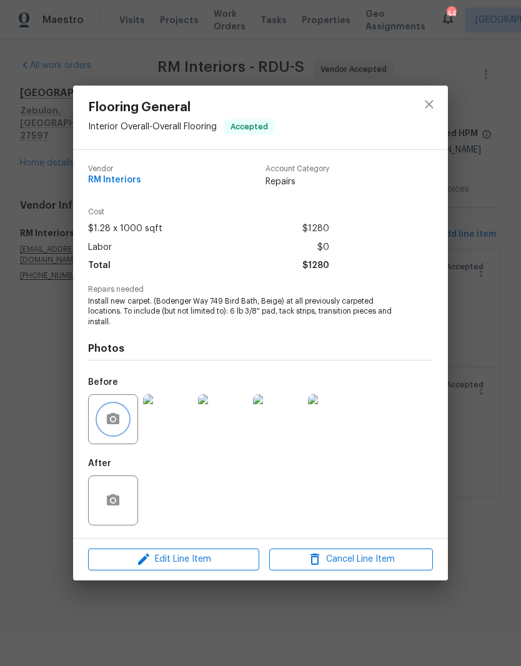
click at [121, 424] on button "button" at bounding box center [113, 419] width 30 height 30
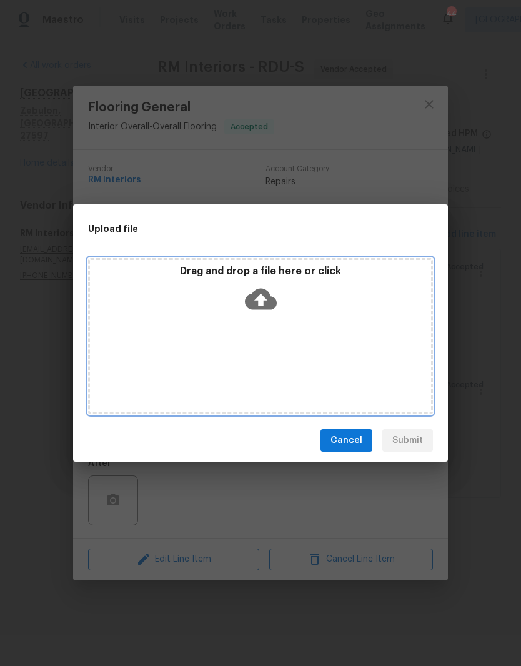
click at [302, 318] on div "Drag and drop a file here or click" at bounding box center [260, 292] width 341 height 54
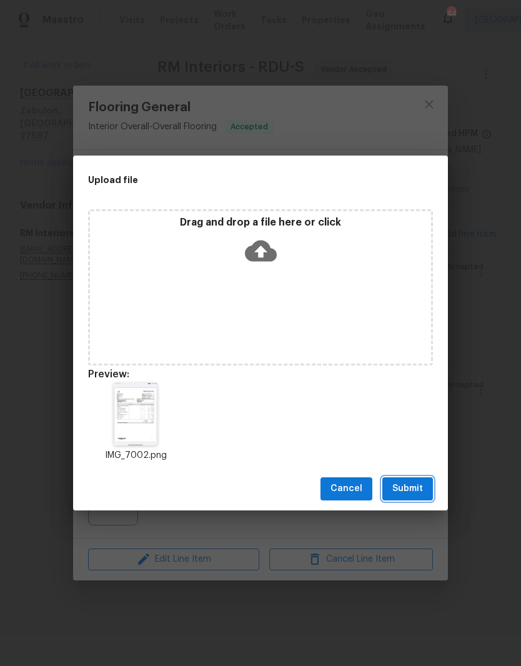
click at [425, 490] on button "Submit" at bounding box center [407, 488] width 51 height 23
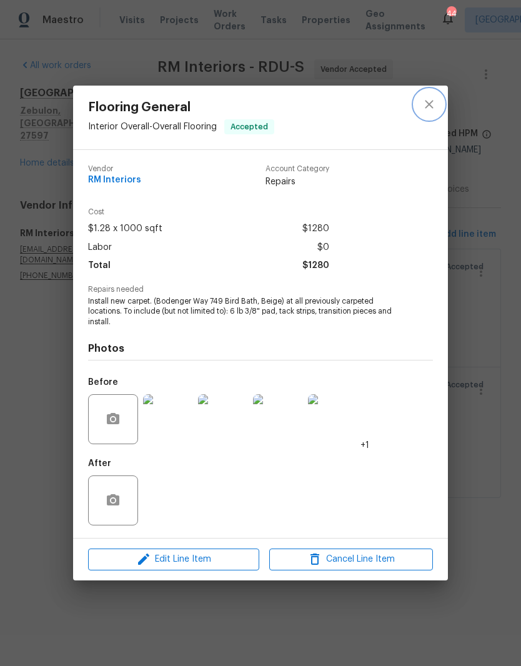
click at [432, 99] on icon "close" at bounding box center [429, 104] width 15 height 15
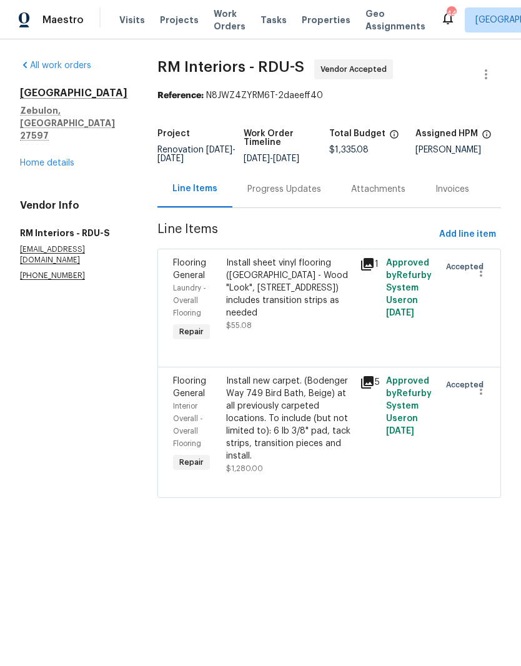
click at [308, 423] on div "Install new carpet. (Bodenger Way 749 Bird Bath, Beige) at all previously carpe…" at bounding box center [289, 418] width 126 height 87
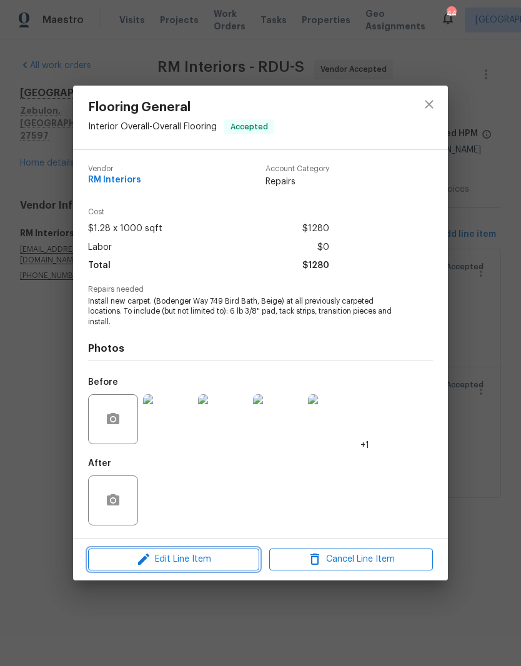
click at [232, 570] on button "Edit Line Item" at bounding box center [173, 559] width 171 height 22
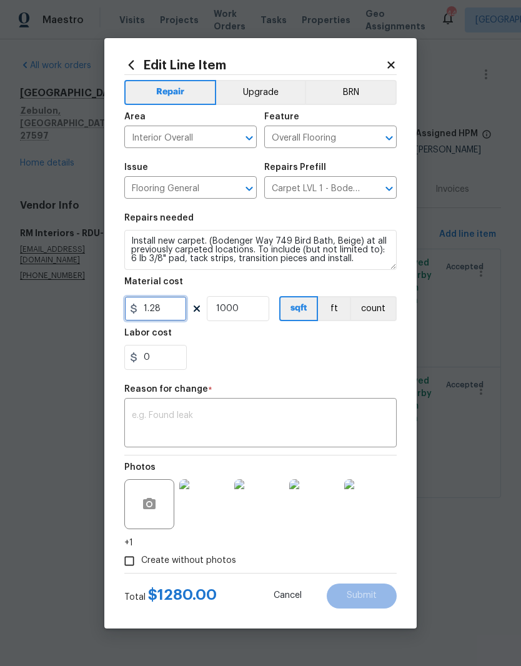
click at [172, 312] on input "1.28" at bounding box center [155, 308] width 62 height 25
click at [245, 317] on input "1000" at bounding box center [238, 308] width 62 height 25
type input "1488.52"
type input "1"
click at [379, 362] on div "0" at bounding box center [260, 357] width 272 height 25
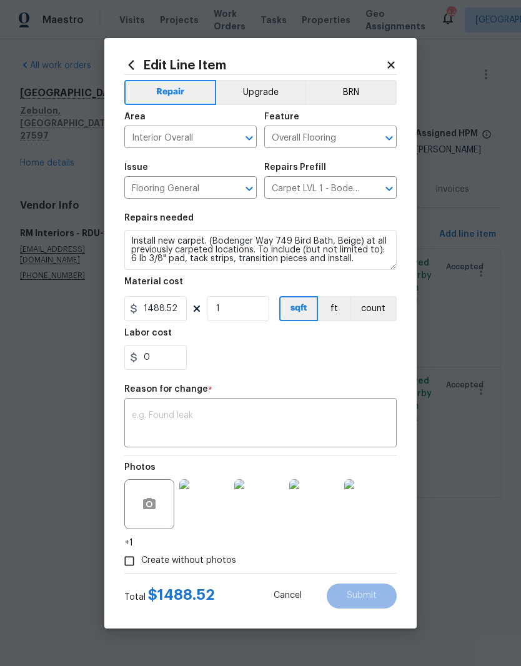
click at [341, 428] on textarea at bounding box center [260, 424] width 257 height 26
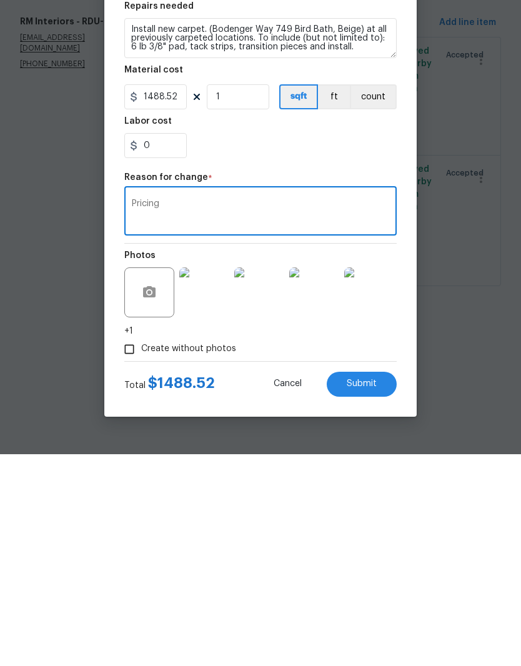
type textarea "Pricing"
click at [380, 583] on button "Submit" at bounding box center [362, 595] width 70 height 25
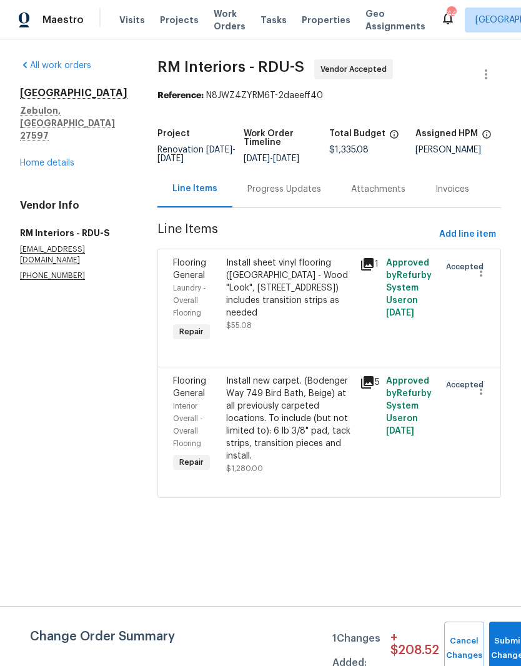
click at [290, 345] on div "Install sheet vinyl flooring (Sugar Valley - Wood "Look", 565 Beacon Hill) incl…" at bounding box center [288, 300] width 133 height 95
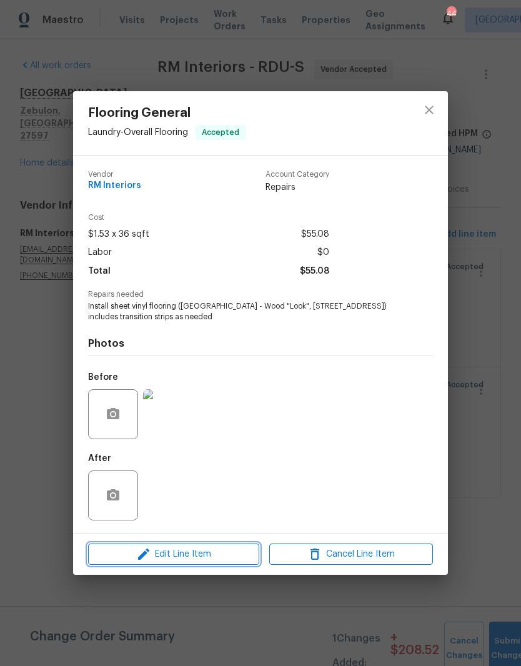
click at [222, 552] on span "Edit Line Item" at bounding box center [174, 555] width 164 height 16
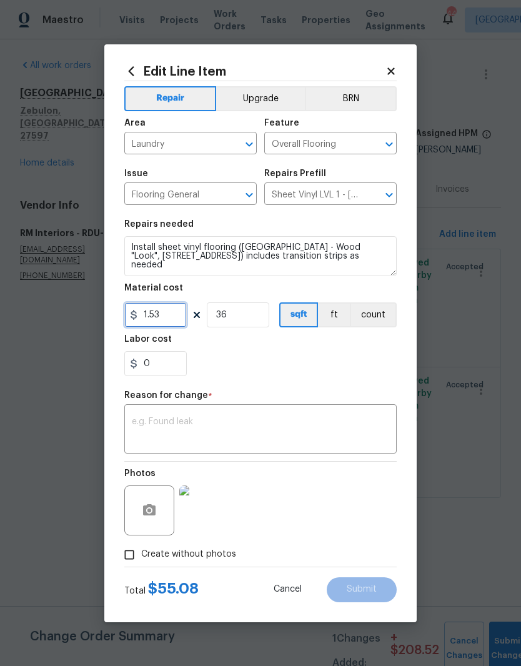
click at [177, 315] on input "1.53" at bounding box center [155, 314] width 62 height 25
type input "255.65"
click at [251, 327] on input "36" at bounding box center [238, 314] width 62 height 25
type input "1"
click at [183, 321] on input "255.65" at bounding box center [155, 314] width 62 height 25
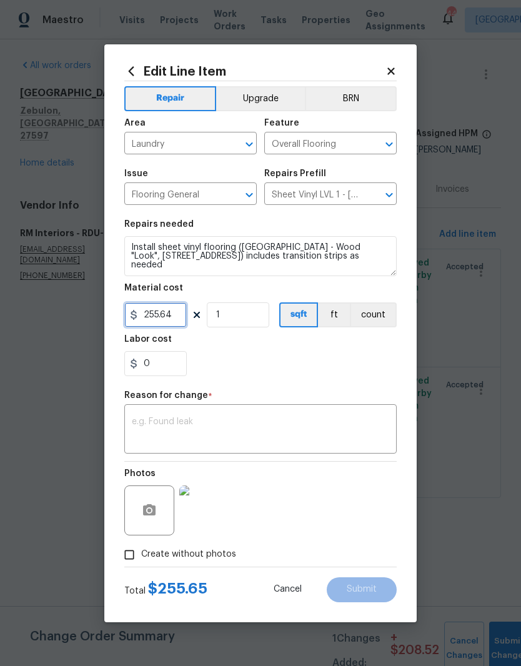
type input "255.64"
click at [325, 364] on div "0" at bounding box center [260, 363] width 272 height 25
click at [357, 428] on textarea at bounding box center [260, 430] width 257 height 26
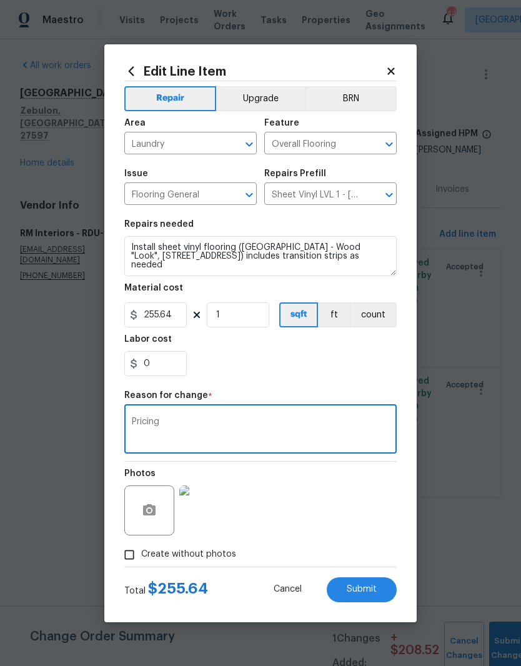
type textarea "Pricing"
click at [356, 359] on div "0" at bounding box center [260, 363] width 272 height 25
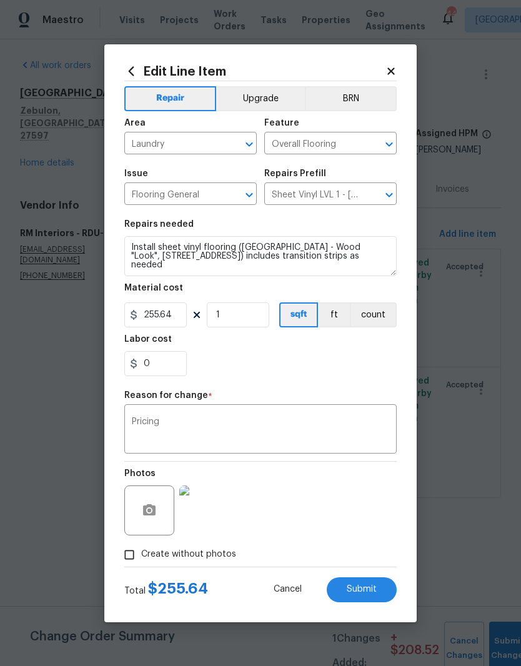
click at [373, 592] on span "Submit" at bounding box center [362, 589] width 30 height 9
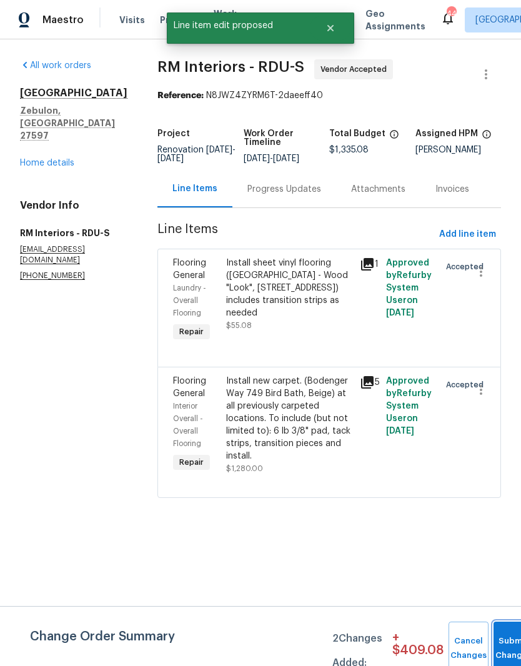
click at [505, 637] on button "Submit Changes" at bounding box center [514, 649] width 40 height 54
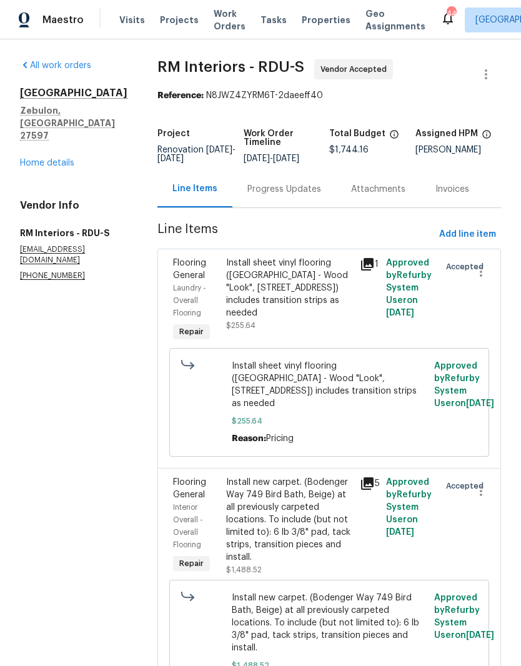
click at [54, 159] on link "Home details" at bounding box center [47, 163] width 54 height 9
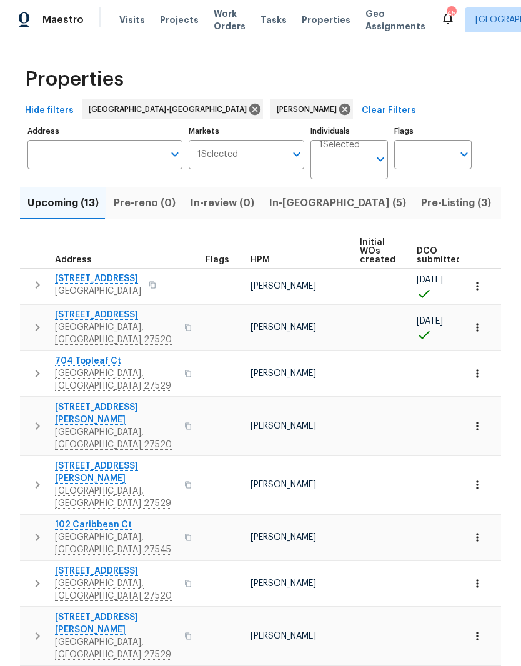
click at [32, 328] on icon "button" at bounding box center [37, 327] width 15 height 15
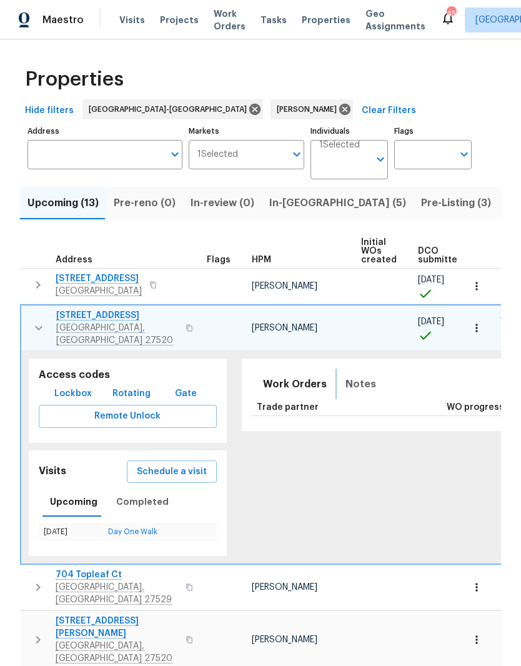
click at [354, 375] on span "Notes" at bounding box center [360, 383] width 31 height 17
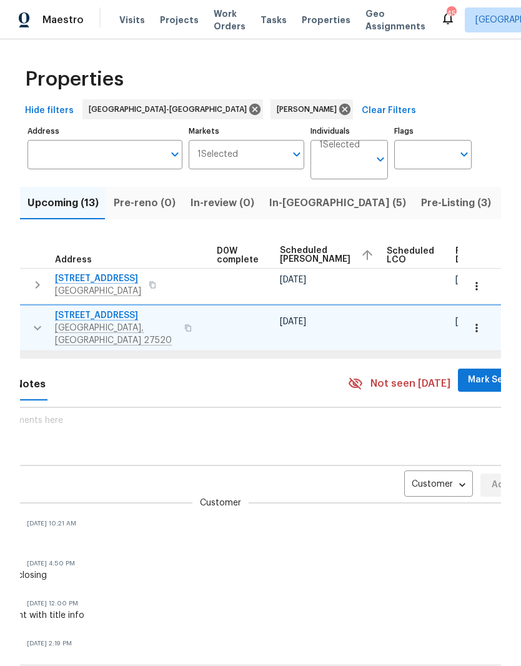
click at [411, 472] on body "Maestro Visits Projects Work Orders Tasks Properties Geo Assignments 45 Raleigh…" at bounding box center [260, 333] width 521 height 666
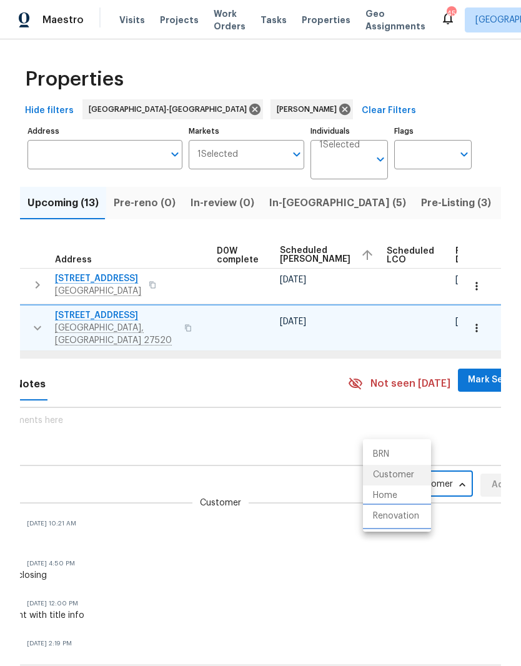
click at [417, 522] on li "Renovation" at bounding box center [397, 516] width 68 height 21
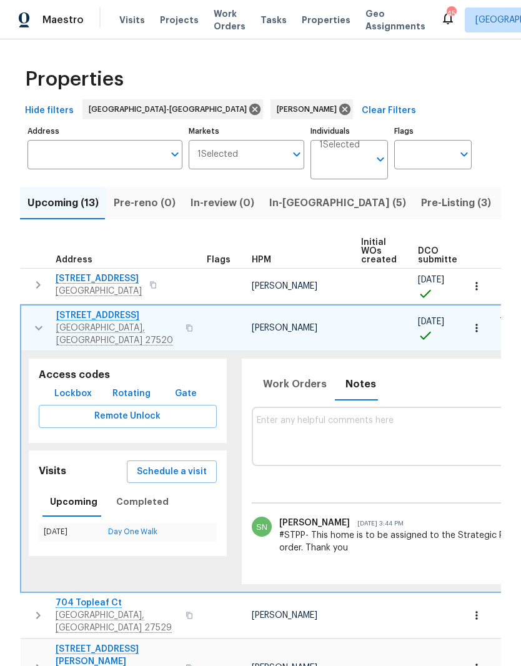
click at [36, 325] on icon "button" at bounding box center [38, 327] width 15 height 15
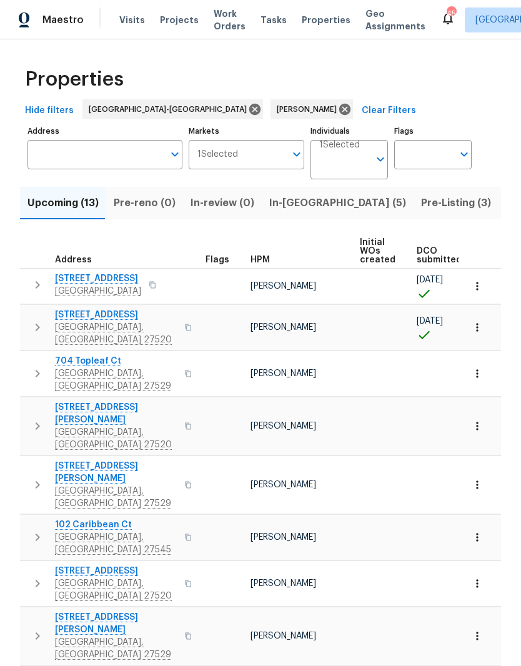
click at [301, 215] on button "In-reno (5)" at bounding box center [338, 203] width 152 height 32
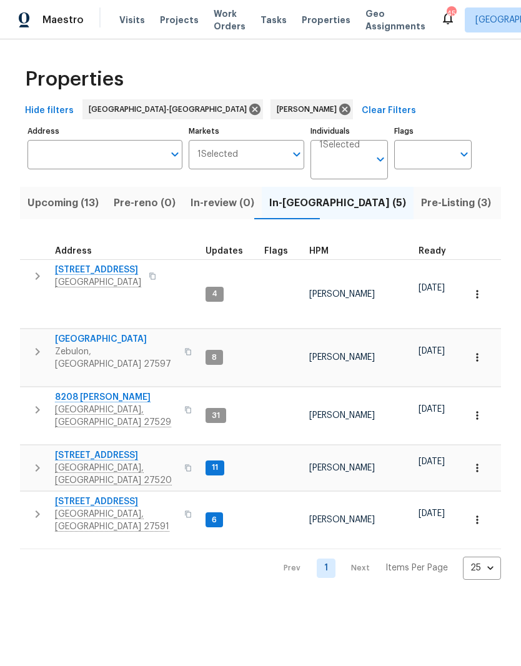
click at [64, 449] on span "[STREET_ADDRESS]" at bounding box center [116, 455] width 122 height 12
click at [121, 147] on input "Address" at bounding box center [95, 154] width 136 height 29
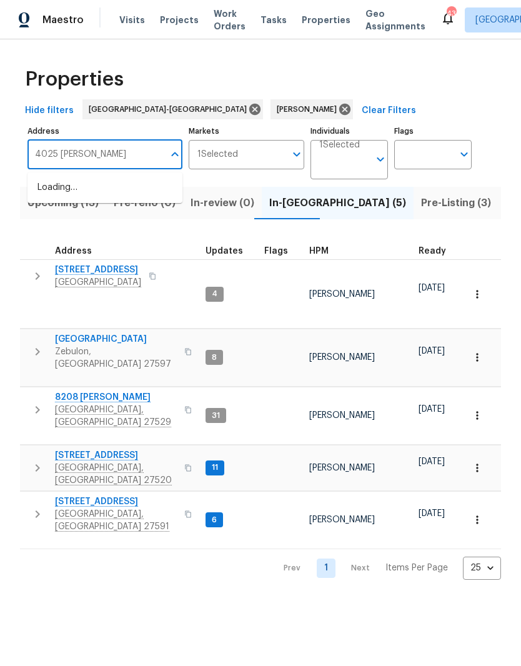
type input "4025 Scofield"
click at [108, 198] on li "4025 Scofield Dr Raleigh NC 27610" at bounding box center [104, 194] width 155 height 34
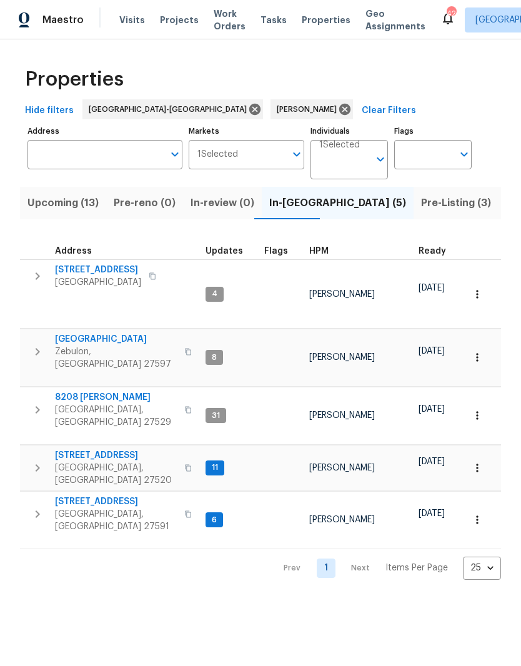
click at [71, 216] on button "Upcoming (13)" at bounding box center [63, 203] width 86 height 32
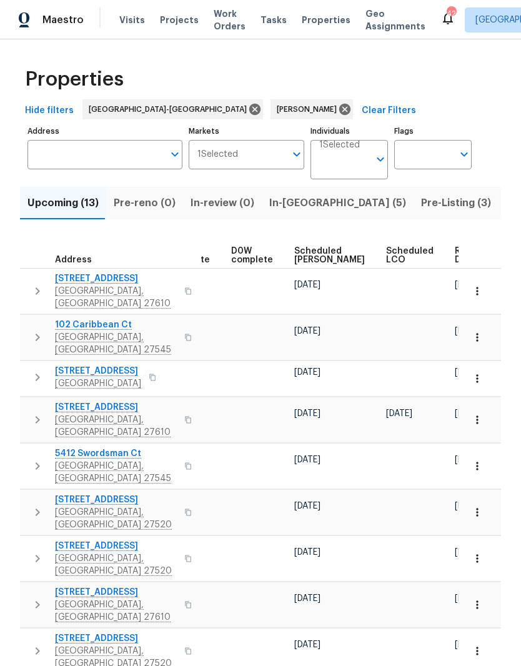
scroll to position [0, 314]
click at [455, 254] on span "Ready Date" at bounding box center [468, 255] width 27 height 17
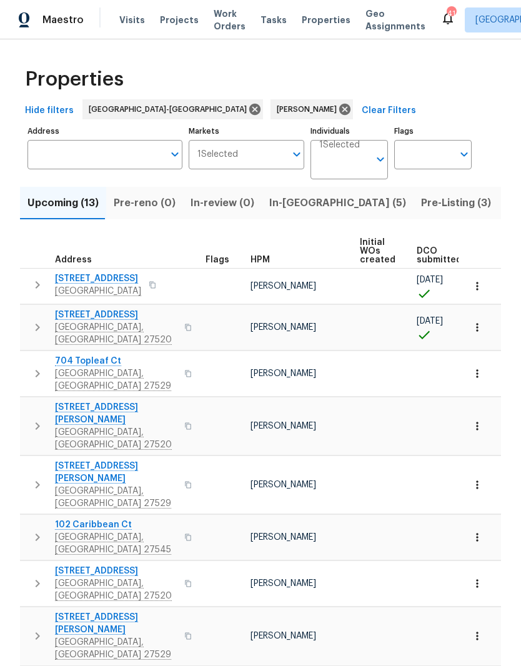
click at [37, 288] on icon "button" at bounding box center [38, 284] width 4 height 7
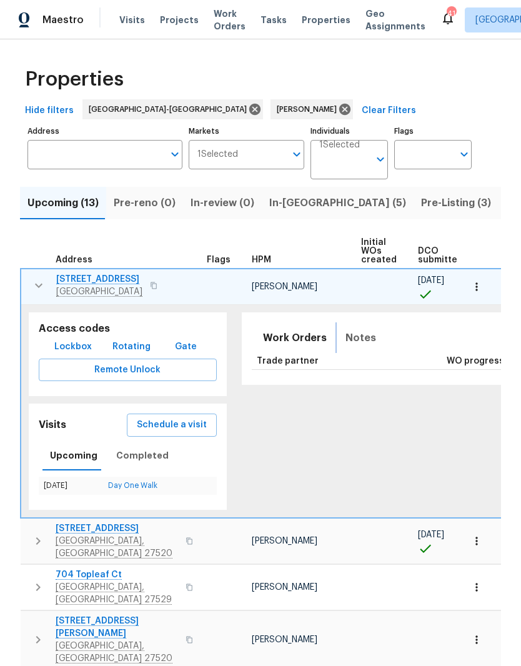
click at [345, 332] on span "Notes" at bounding box center [360, 337] width 31 height 17
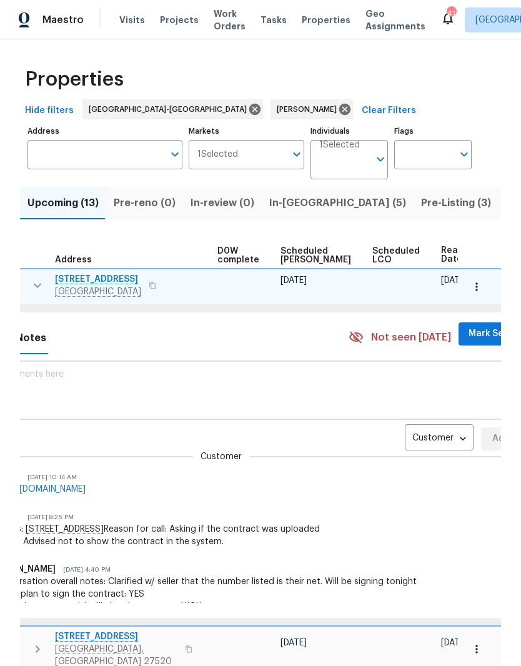
scroll to position [0, 329]
click at [407, 436] on body "Maestro Visits Projects Work Orders Tasks Properties Geo Assignments 41 Raleigh…" at bounding box center [260, 333] width 521 height 666
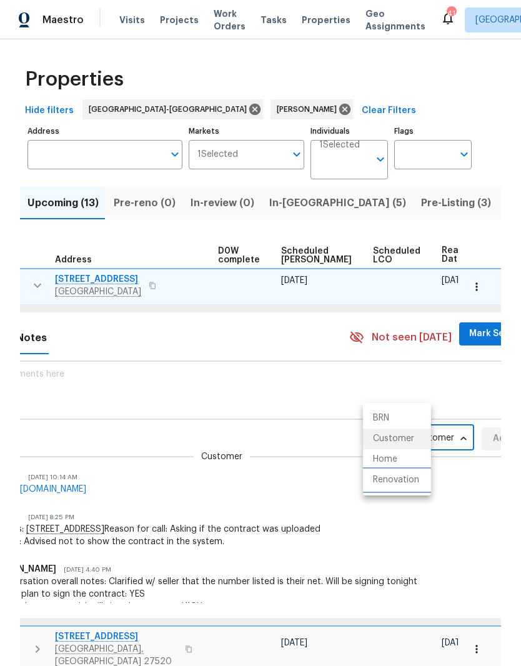
click at [411, 484] on li "Renovation" at bounding box center [397, 480] width 68 height 21
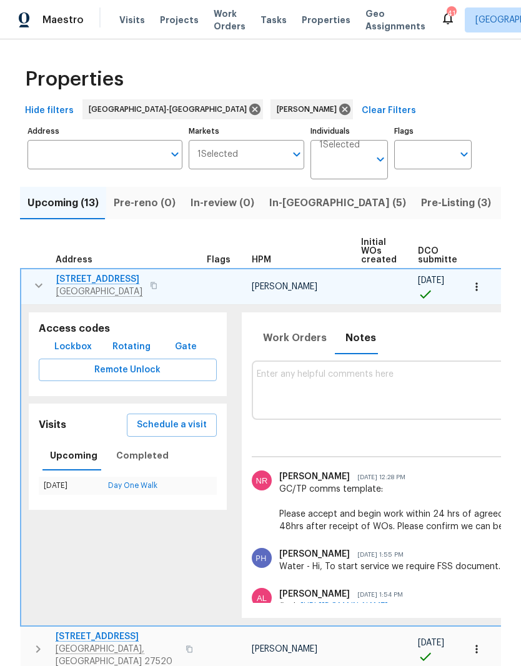
scroll to position [0, 0]
click at [131, 157] on input "Address" at bounding box center [95, 154] width 136 height 29
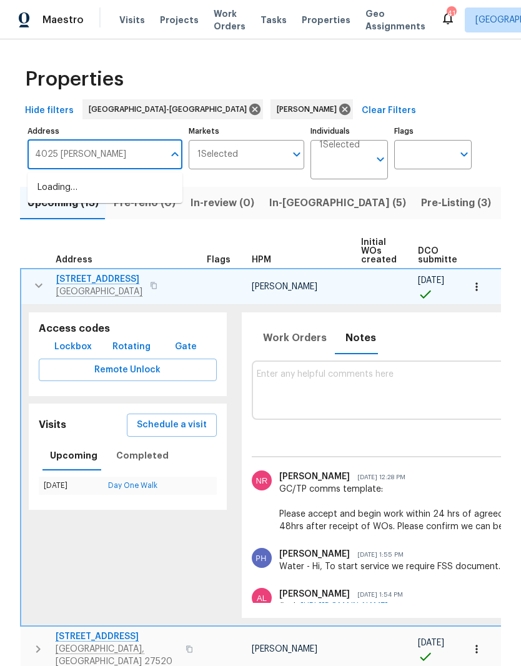
type input "4025 scofield"
click at [123, 193] on li "4025 Scofield Dr Raleigh NC 27610" at bounding box center [104, 194] width 155 height 34
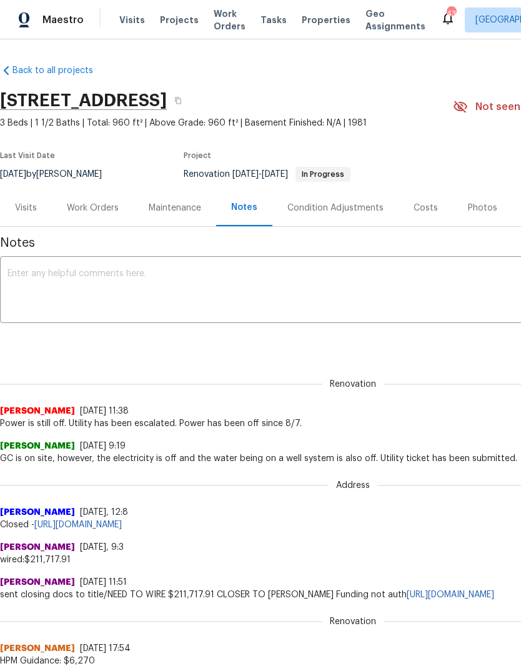
click at [109, 210] on div "Work Orders" at bounding box center [93, 208] width 52 height 12
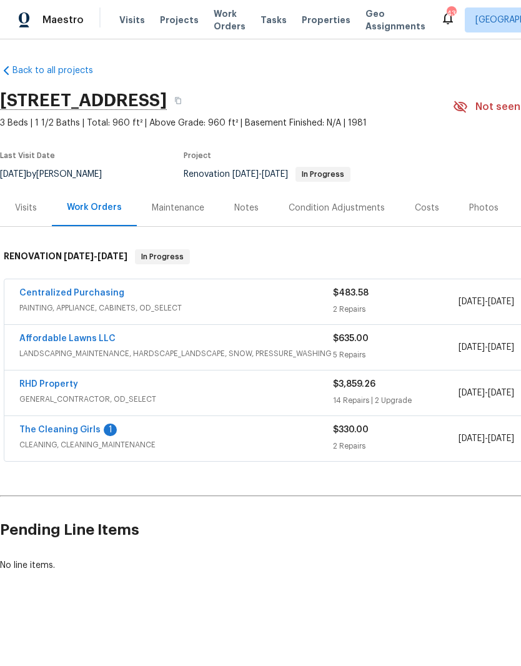
click at [73, 385] on link "RHD Property" at bounding box center [48, 384] width 59 height 9
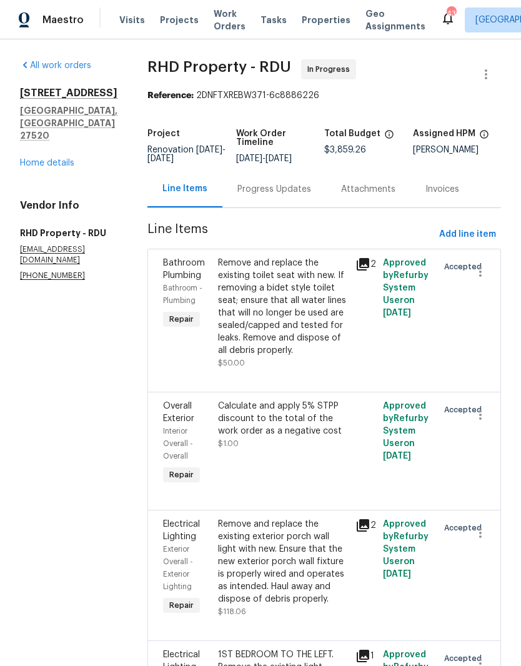
click at [56, 159] on link "Home details" at bounding box center [47, 163] width 54 height 9
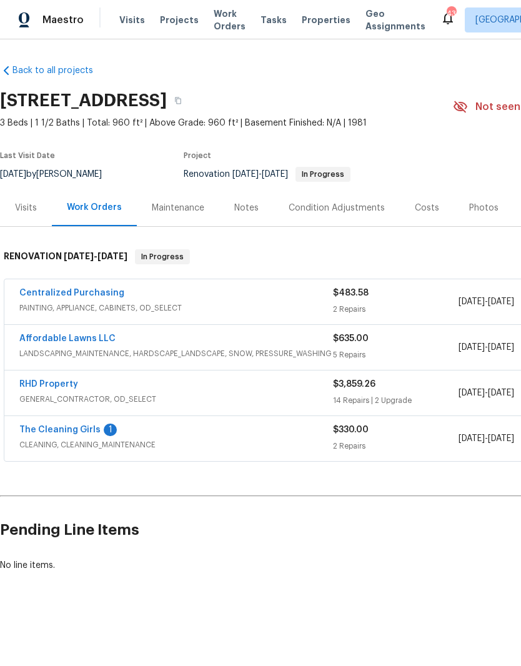
click at [96, 430] on link "The Cleaning Girls" at bounding box center [59, 429] width 81 height 9
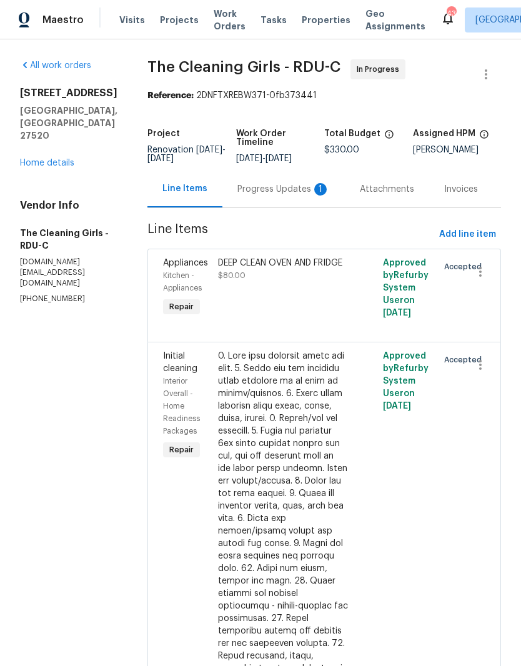
click at [314, 196] on div "Progress Updates 1" at bounding box center [283, 189] width 92 height 12
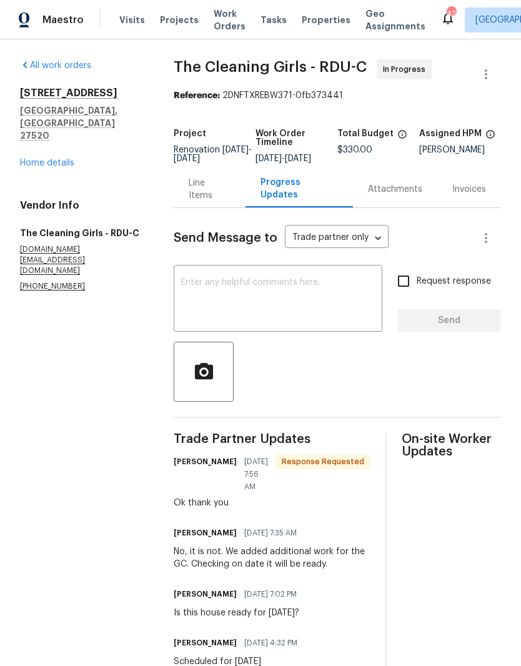
click at [47, 159] on link "Home details" at bounding box center [47, 163] width 54 height 9
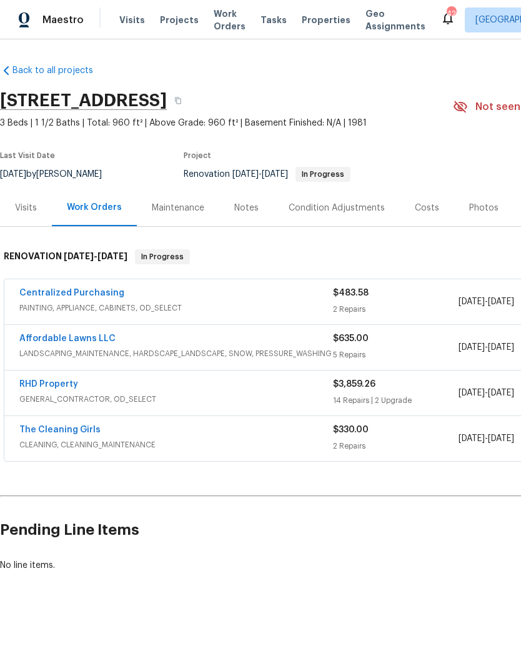
click at [44, 380] on link "RHD Property" at bounding box center [48, 384] width 59 height 9
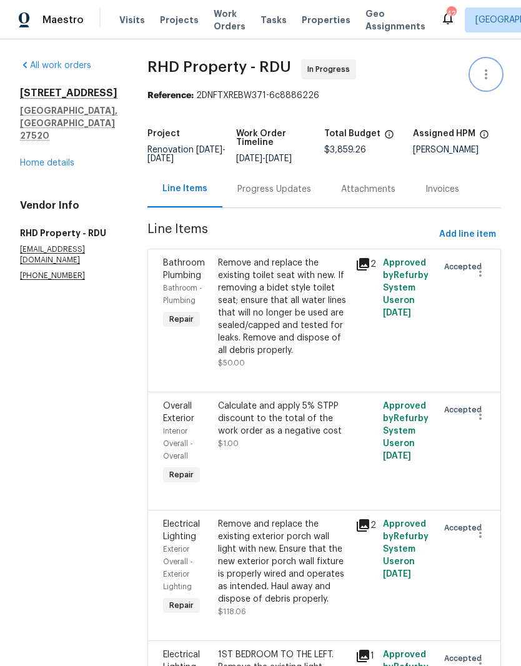
click at [487, 77] on icon "button" at bounding box center [486, 74] width 15 height 15
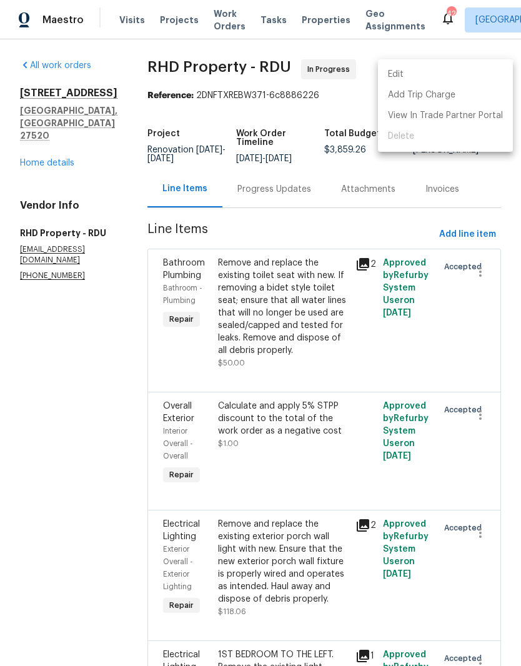
click at [474, 81] on li "Edit" at bounding box center [445, 74] width 135 height 21
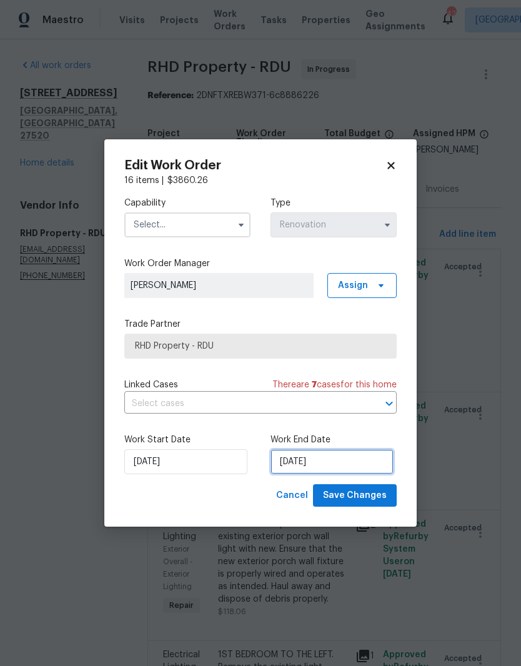
click at [367, 457] on input "[DATE]" at bounding box center [331, 461] width 123 height 25
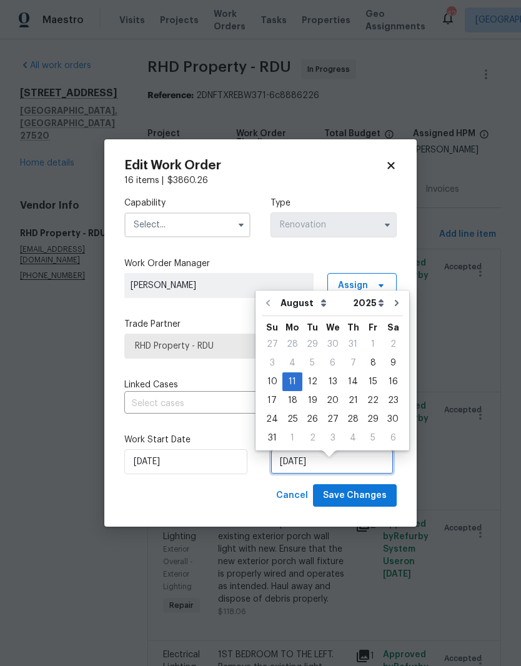
scroll to position [9, 0]
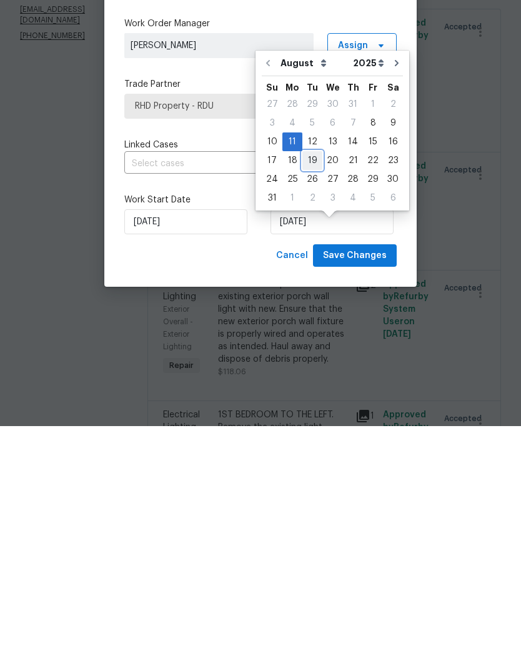
click at [317, 392] on div "19" at bounding box center [312, 400] width 20 height 17
type input "[DATE]"
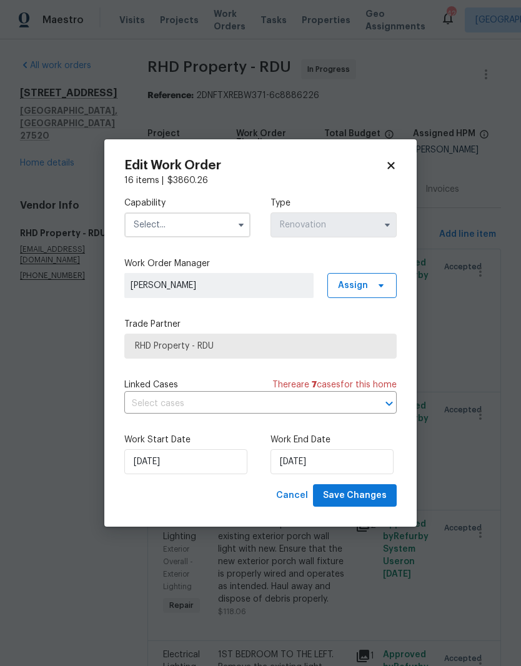
click at [208, 216] on input "text" at bounding box center [187, 224] width 126 height 25
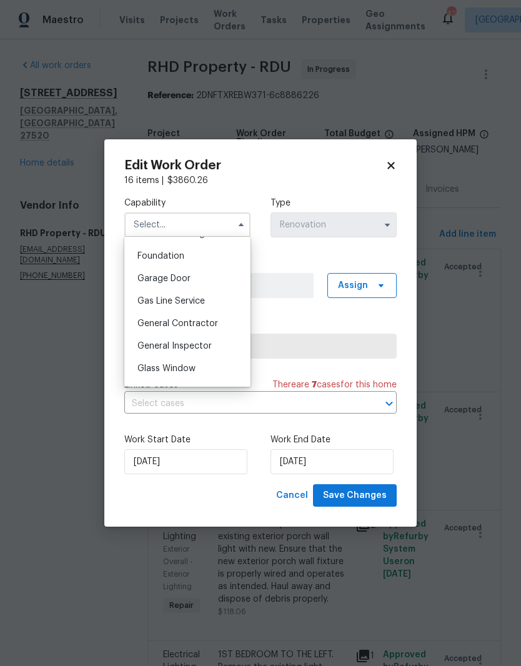
scroll to position [527, 0]
click at [231, 322] on div "General Contractor" at bounding box center [187, 321] width 120 height 22
type input "General Contractor"
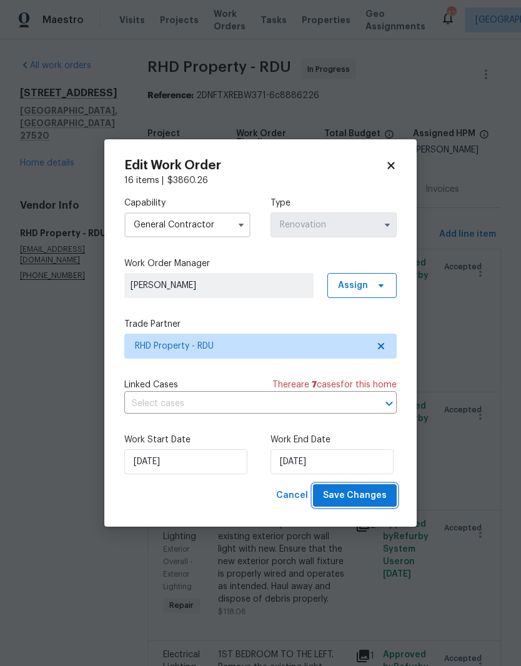
click at [381, 507] on button "Save Changes" at bounding box center [355, 495] width 84 height 23
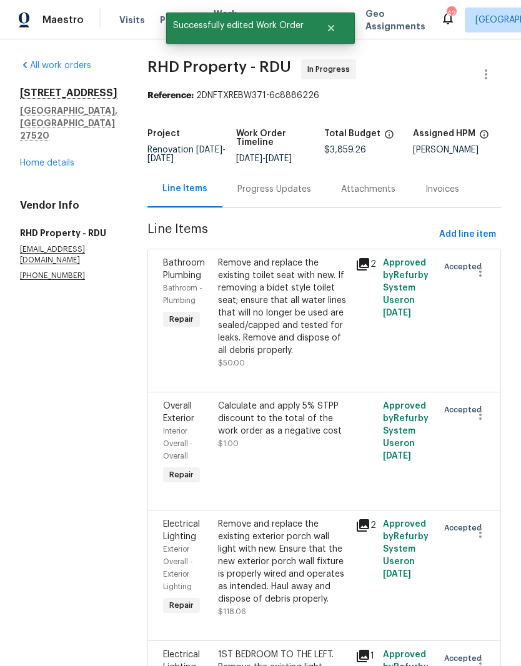
click at [65, 159] on link "Home details" at bounding box center [47, 163] width 54 height 9
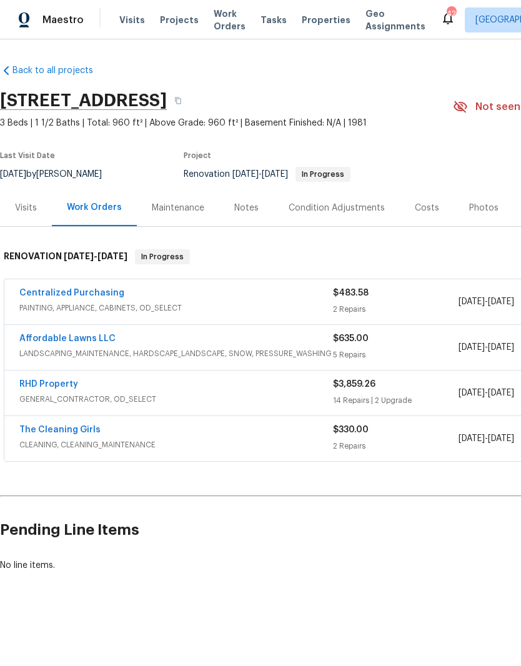
click at [256, 216] on div "Notes" at bounding box center [246, 207] width 54 height 37
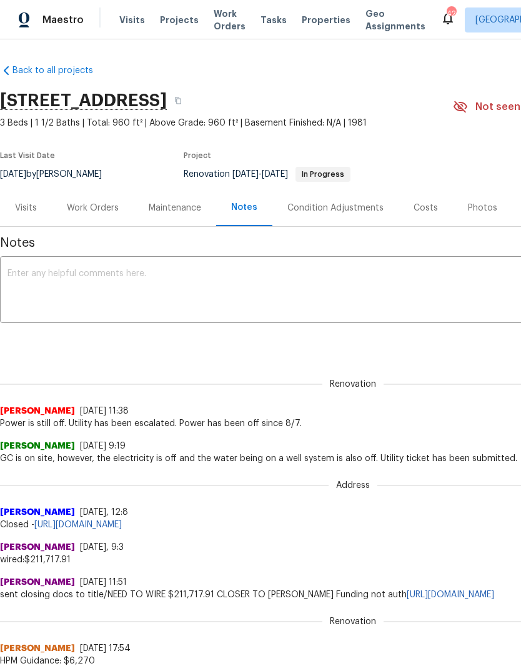
click at [215, 291] on textarea at bounding box center [352, 291] width 691 height 44
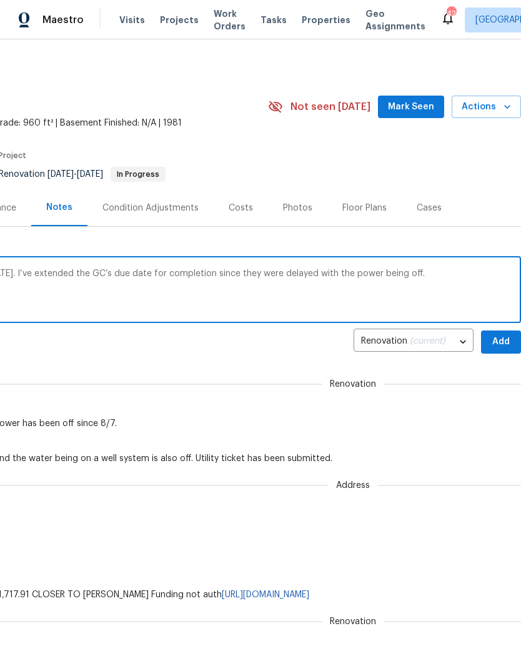
scroll to position [0, 185]
click at [335, 278] on textarea "Power was back on around two [DATE], [DATE]. I’ve extended the GC’s due date fo…" at bounding box center [168, 291] width 691 height 44
click at [404, 288] on textarea "Power was back on around two [DATE], [DATE]. I’ve extended the GC’s due date fo…" at bounding box center [168, 291] width 691 height 44
click at [235, 275] on textarea "Power was back on around two [DATE], [DATE]. I’ve extended the GC’s due date fo…" at bounding box center [168, 291] width 691 height 44
click at [497, 278] on textarea "Power was back on around two [DATE], [DATE]. I’ve extended the GC’s due date fo…" at bounding box center [168, 291] width 691 height 44
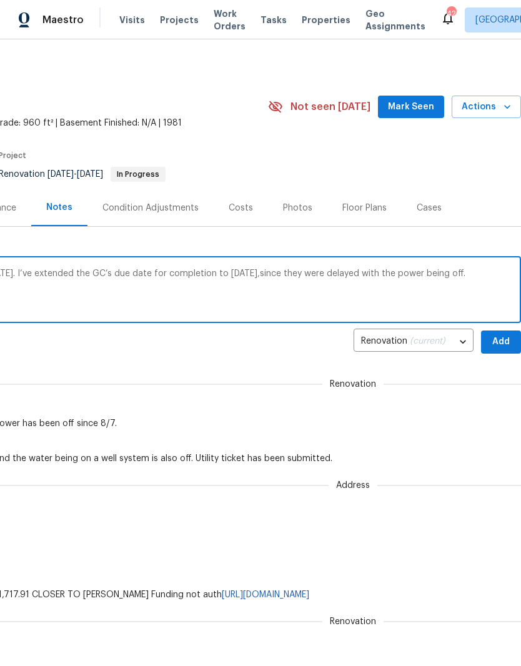
click at [494, 274] on textarea "Power was back on around two [DATE], [DATE]. I’ve extended the GC’s due date fo…" at bounding box center [168, 291] width 691 height 44
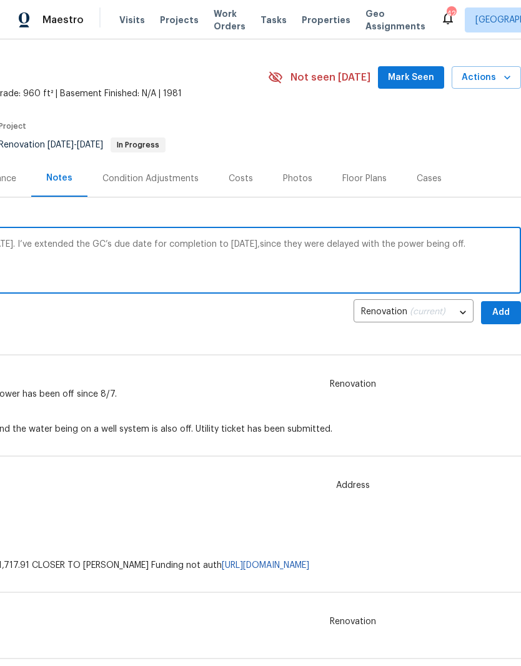
scroll to position [29, 185]
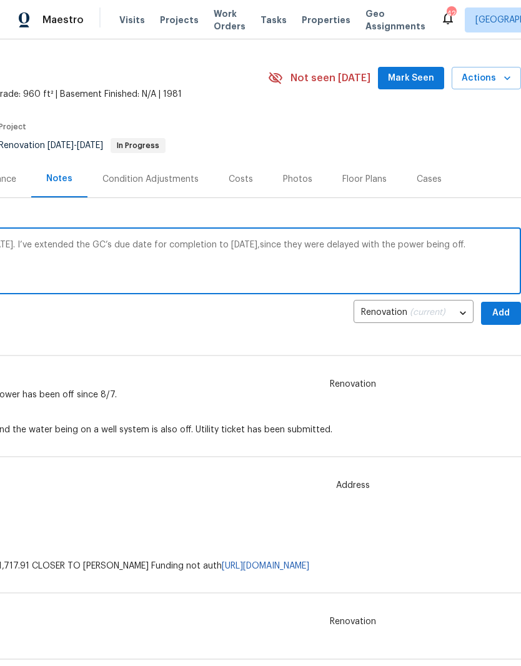
click at [332, 247] on textarea "Power was back on around two [DATE], [DATE]. I’ve extended the GC’s due date fo…" at bounding box center [168, 263] width 691 height 44
click at [328, 251] on textarea "Power was back on around two [DATE], [DATE]. I’ve extended the GC’s due date fo…" at bounding box center [168, 263] width 691 height 44
type textarea "Power was back on around two [DATE], [DATE]. I’ve extended the GC’s due date fo…"
click at [503, 317] on span "Add" at bounding box center [501, 313] width 20 height 16
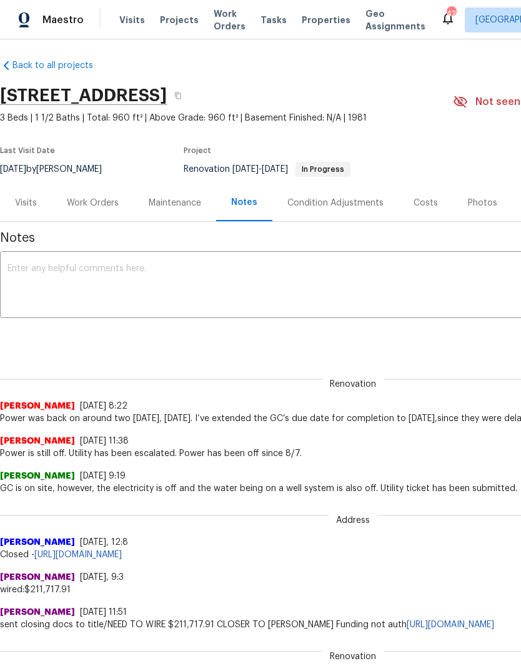
scroll to position [4, 0]
click at [318, 384] on div "Renovation [PERSON_NAME] [DATE] 8:22 Power was back on around two [DATE], [DATE…" at bounding box center [353, 392] width 706 height 66
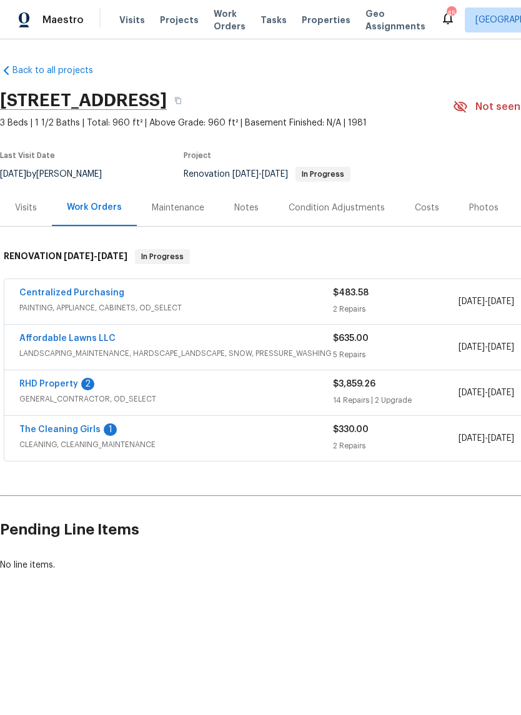
click at [39, 387] on link "RHD Property" at bounding box center [48, 384] width 59 height 9
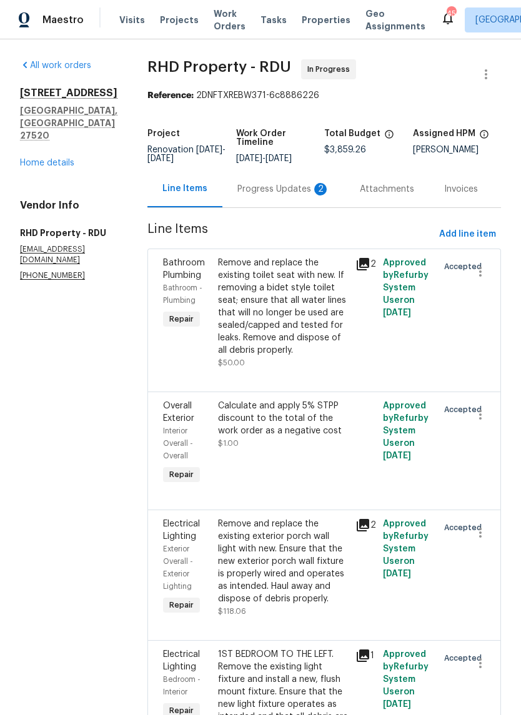
click at [299, 196] on div "Progress Updates 2" at bounding box center [283, 189] width 92 height 12
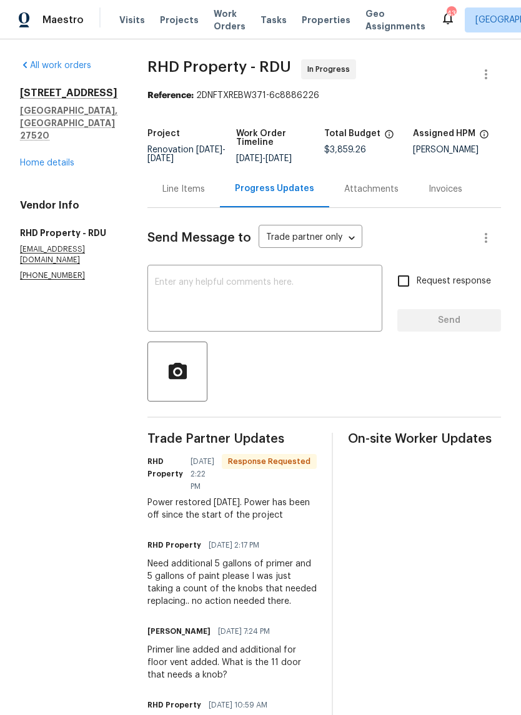
click at [69, 159] on link "Home details" at bounding box center [47, 163] width 54 height 9
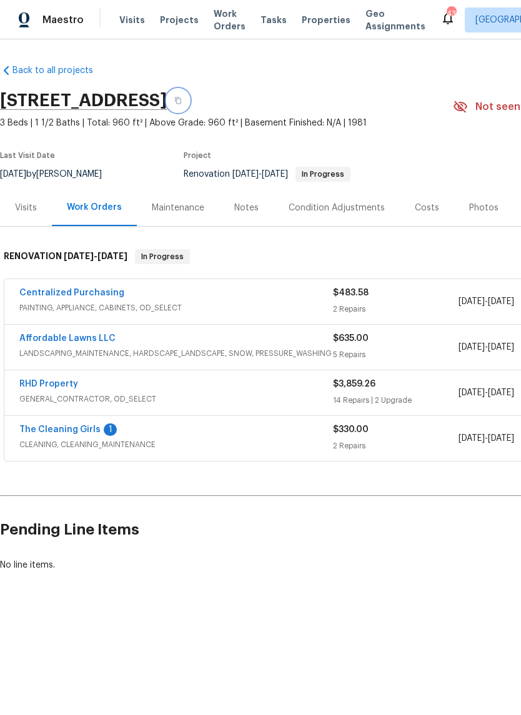
click at [189, 97] on button "button" at bounding box center [178, 100] width 22 height 22
click at [62, 387] on link "RHD Property" at bounding box center [48, 384] width 59 height 9
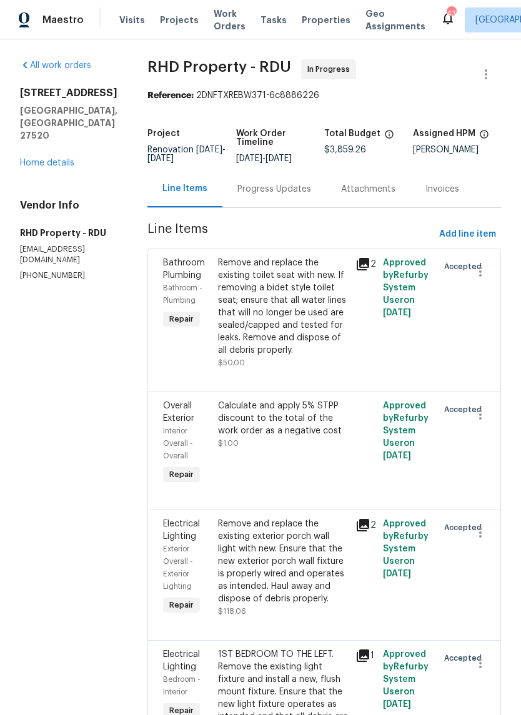
click at [313, 205] on div "Progress Updates" at bounding box center [274, 189] width 104 height 37
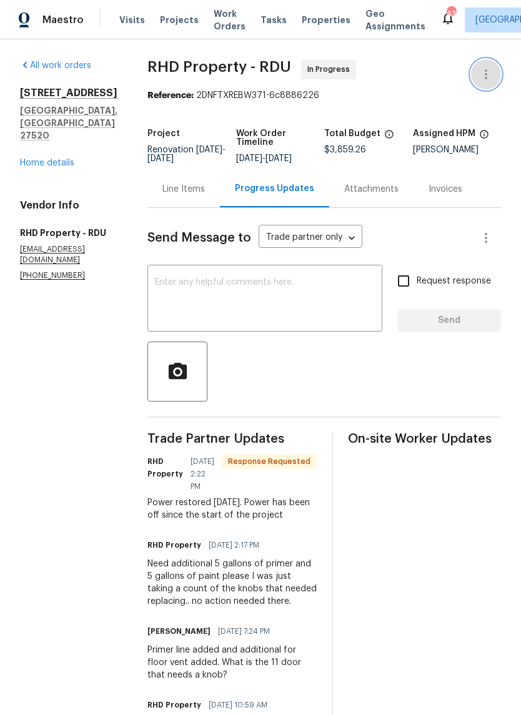
click at [486, 75] on icon "button" at bounding box center [486, 74] width 2 height 10
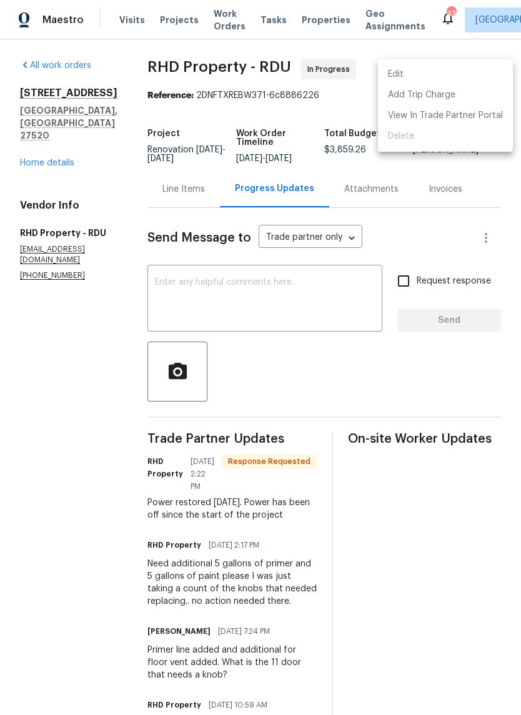
click at [42, 136] on div at bounding box center [260, 357] width 521 height 715
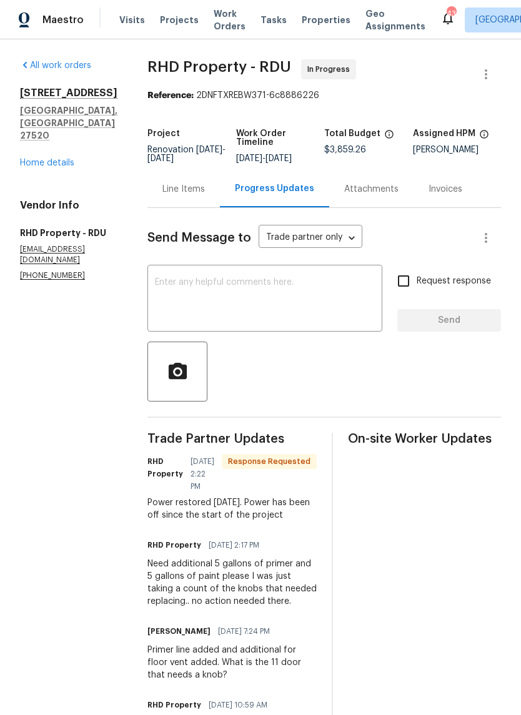
click at [39, 159] on link "Home details" at bounding box center [47, 163] width 54 height 9
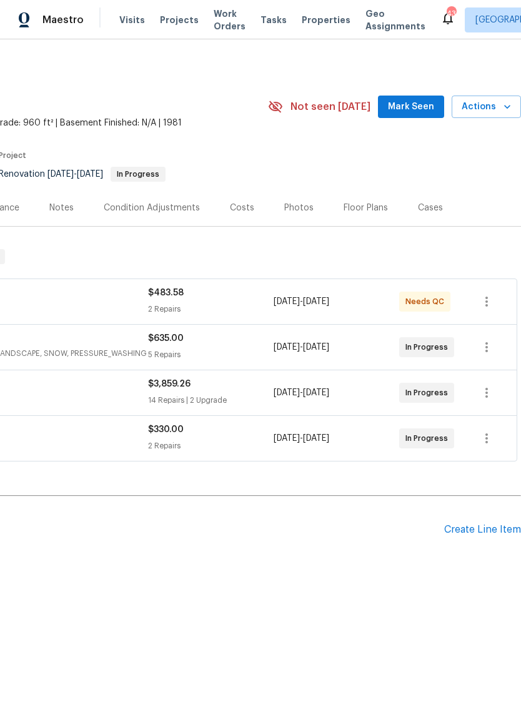
scroll to position [0, 185]
click at [507, 108] on icon "button" at bounding box center [507, 107] width 6 height 4
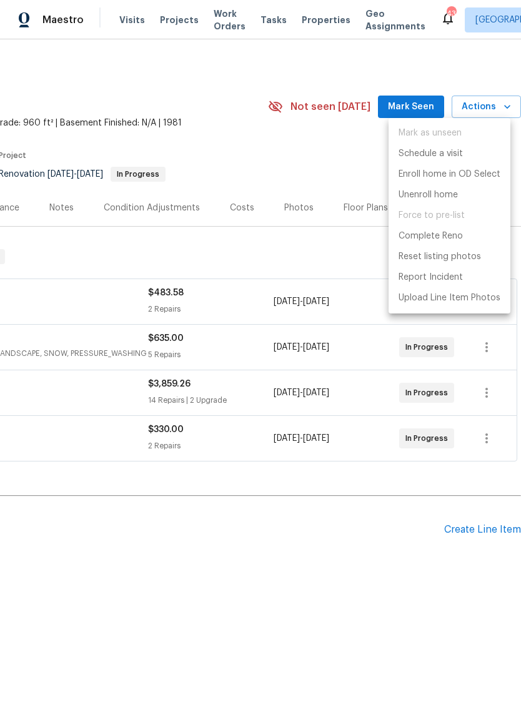
click at [330, 146] on div at bounding box center [260, 357] width 521 height 715
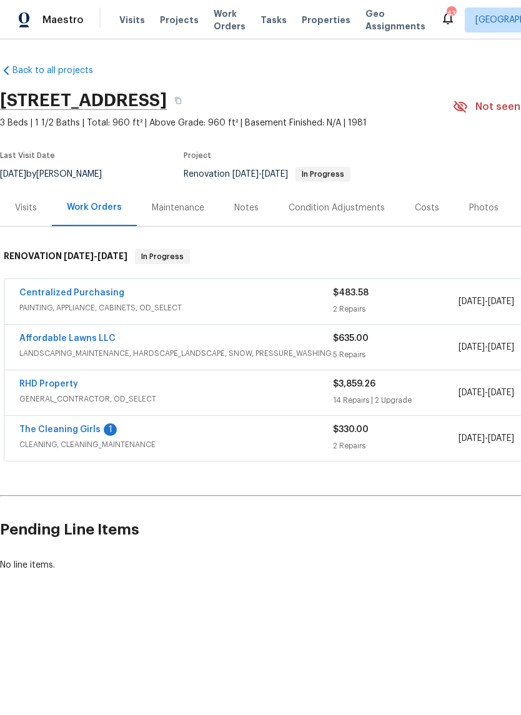
scroll to position [0, 0]
